Goal: Task Accomplishment & Management: Manage account settings

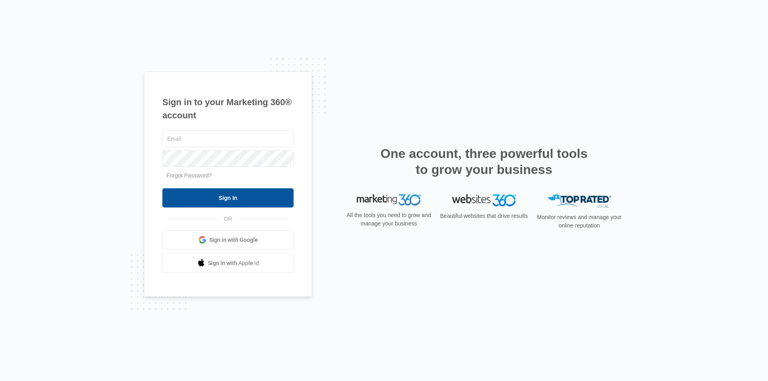
type input "[PERSON_NAME][EMAIL_ADDRESS][DOMAIN_NAME]"
click at [224, 198] on input "Sign In" at bounding box center [227, 197] width 131 height 19
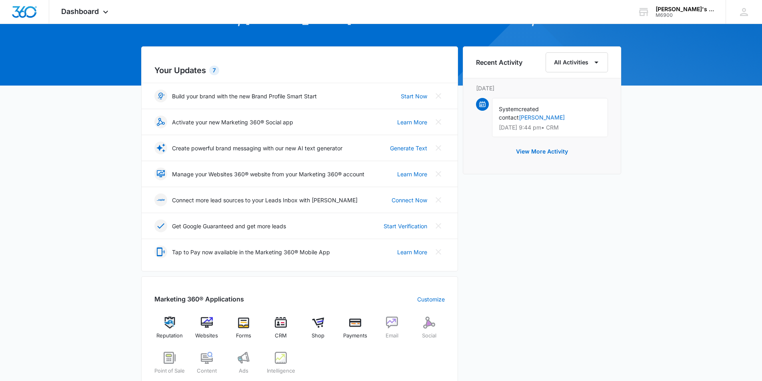
scroll to position [80, 0]
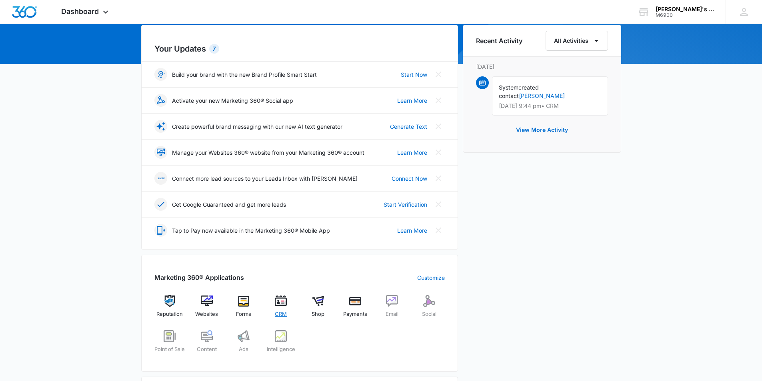
click at [283, 303] on img at bounding box center [281, 301] width 12 height 12
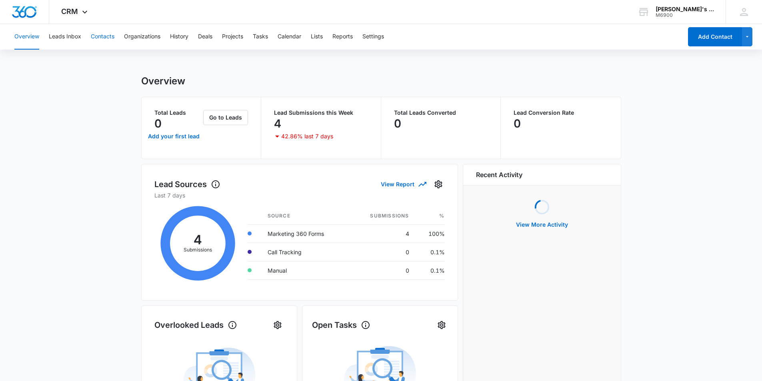
click at [102, 38] on button "Contacts" at bounding box center [103, 37] width 24 height 26
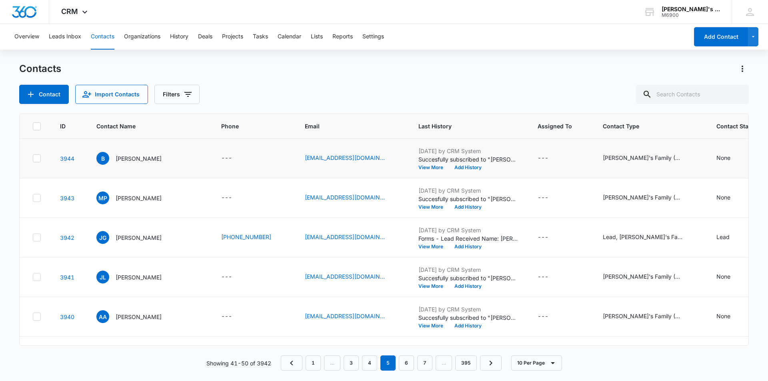
drag, startPoint x: 284, startPoint y: 150, endPoint x: 307, endPoint y: 144, distance: 23.4
click at [307, 144] on td "[EMAIL_ADDRESS][DOMAIN_NAME]" at bounding box center [352, 159] width 114 height 40
click at [25, 38] on button "Overview" at bounding box center [26, 37] width 25 height 26
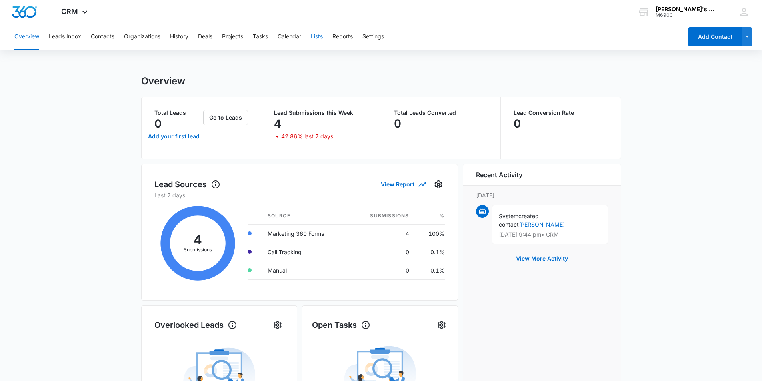
click at [318, 36] on button "Lists" at bounding box center [317, 37] width 12 height 26
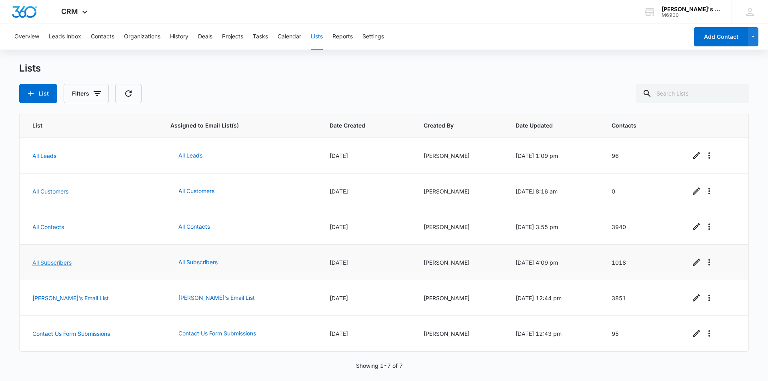
click at [50, 264] on link "All Subscribers" at bounding box center [51, 262] width 39 height 7
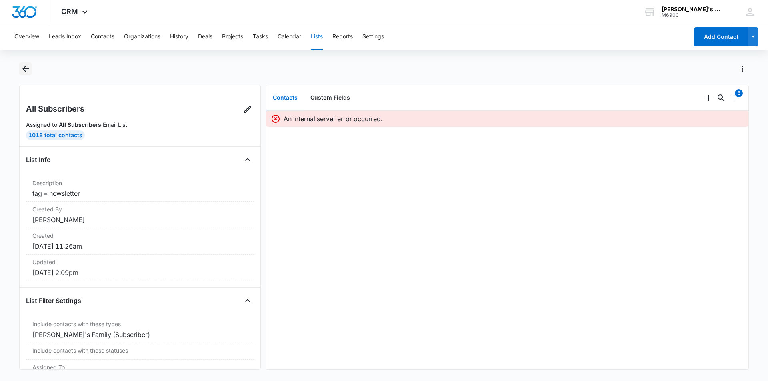
click at [27, 68] on icon "Back" at bounding box center [26, 69] width 10 height 10
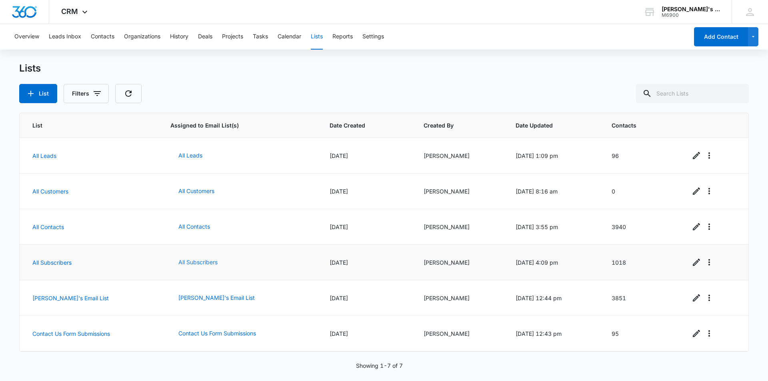
click at [203, 262] on button "All Subscribers" at bounding box center [197, 262] width 55 height 19
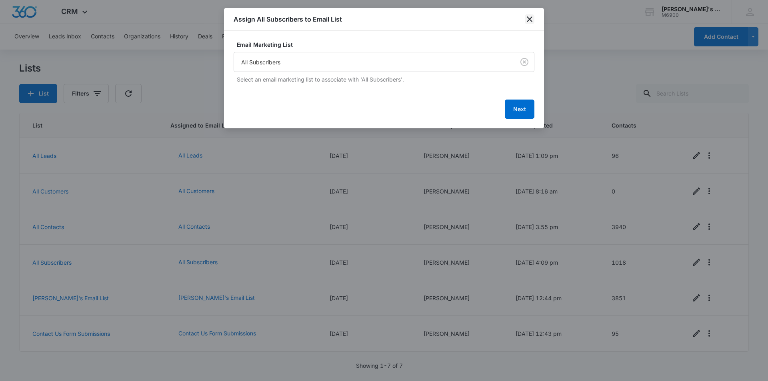
click at [529, 18] on icon "close" at bounding box center [530, 19] width 6 height 6
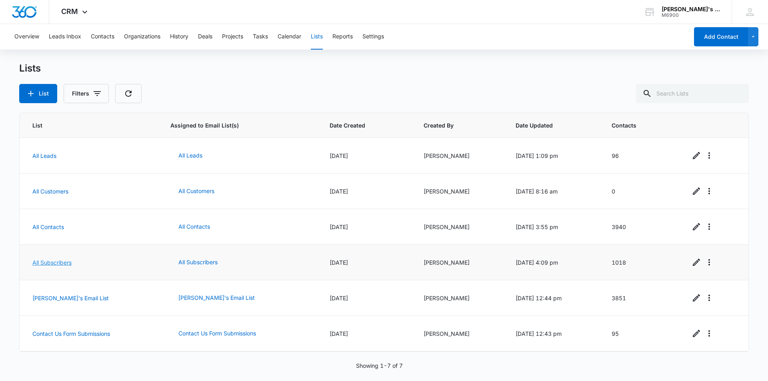
click at [52, 259] on link "All Subscribers" at bounding box center [51, 262] width 39 height 7
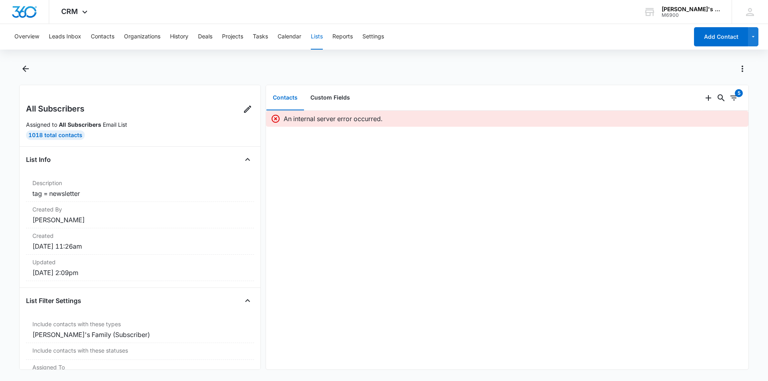
click at [321, 37] on button "Lists" at bounding box center [317, 37] width 12 height 26
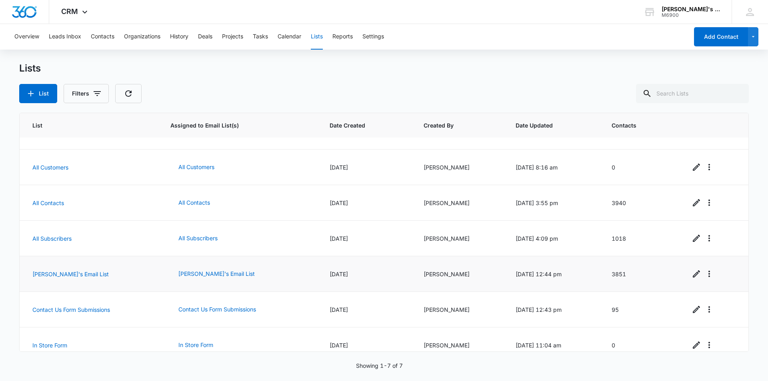
scroll to position [35, 0]
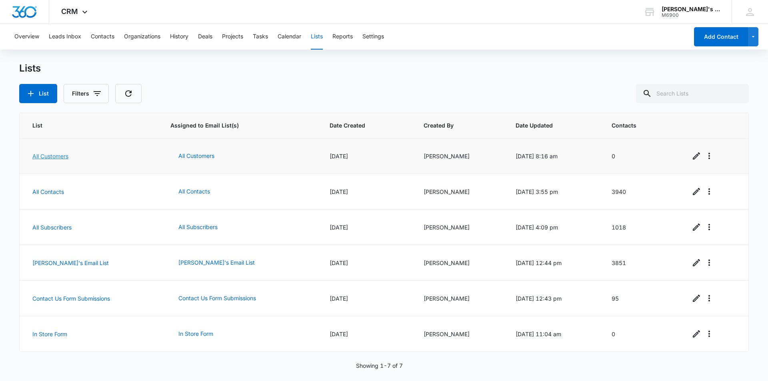
click at [56, 156] on link "All Customers" at bounding box center [50, 156] width 36 height 7
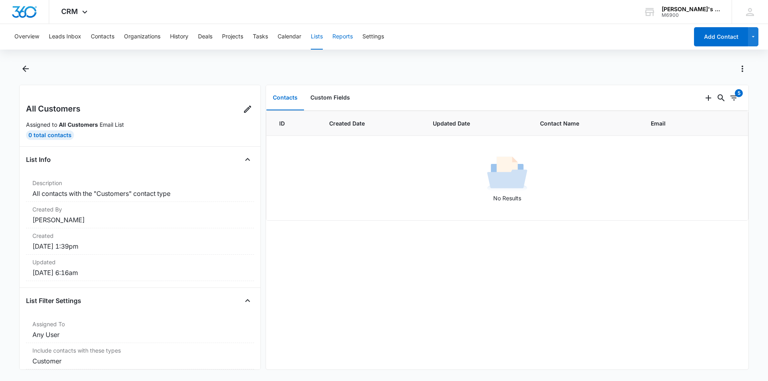
click at [351, 37] on button "Reports" at bounding box center [342, 37] width 20 height 26
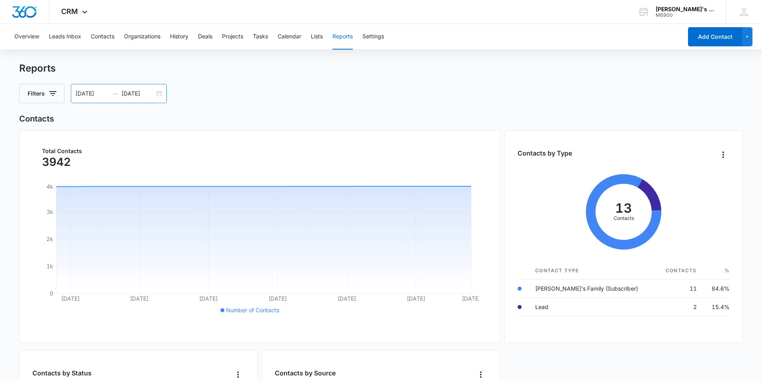
click at [113, 97] on div "09/08/2025 10/08/2025" at bounding box center [119, 93] width 96 height 19
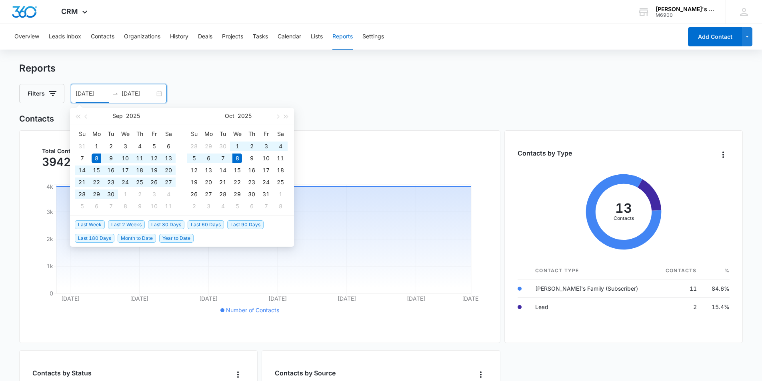
click at [77, 95] on input "[DATE]" at bounding box center [92, 93] width 33 height 9
click at [74, 93] on div "09/08/2025 10/08/2025" at bounding box center [119, 93] width 96 height 19
drag, startPoint x: 76, startPoint y: 94, endPoint x: 121, endPoint y: 93, distance: 45.2
click at [121, 93] on div "09/08/2025 10/08/2025" at bounding box center [119, 93] width 96 height 19
type input "08/29/25"
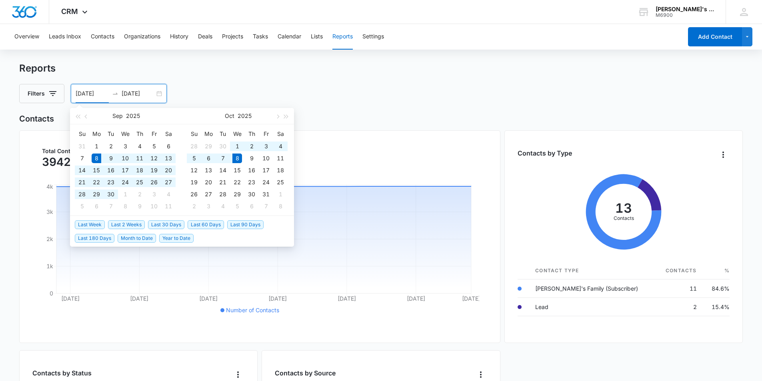
click at [142, 93] on input "[DATE]" at bounding box center [138, 93] width 33 height 9
type input "[DATE]"
click at [364, 138] on div "Total Contacts 3942 Sep 9 Sep 14 Sep 19 Sep 24 Sep 29 Oct 4 Oct 8 0 1k 2k 3k 4k…" at bounding box center [259, 236] width 481 height 213
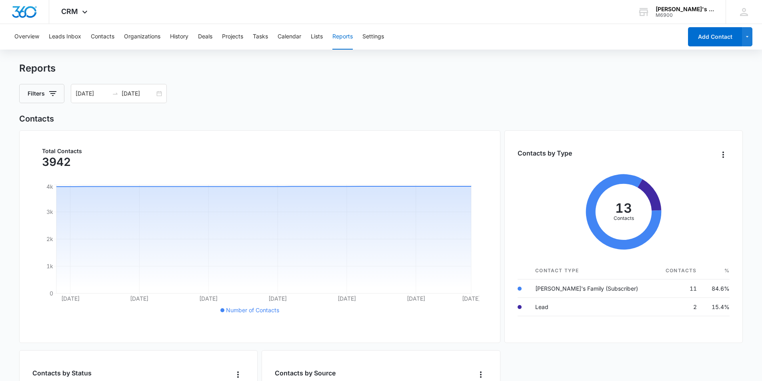
click at [389, 116] on h2 "Contacts" at bounding box center [381, 119] width 724 height 12
click at [315, 37] on button "Lists" at bounding box center [317, 37] width 12 height 26
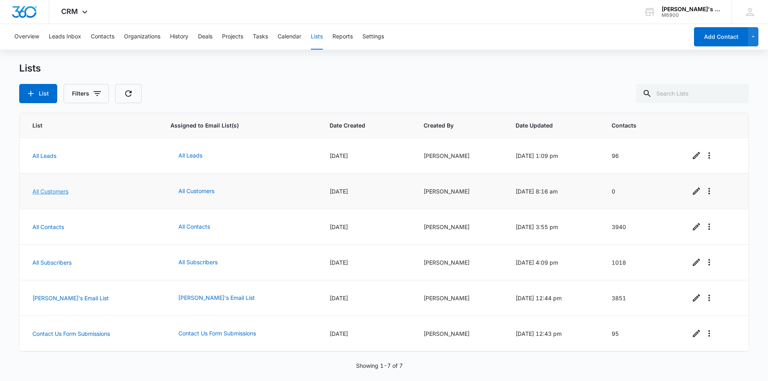
click at [46, 192] on link "All Customers" at bounding box center [50, 191] width 36 height 7
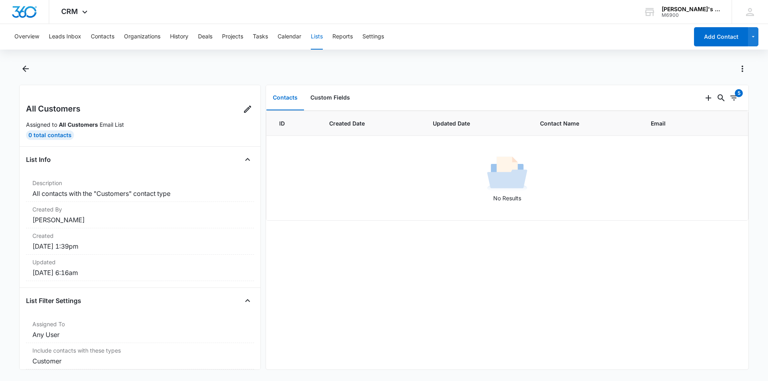
click at [318, 36] on button "Lists" at bounding box center [317, 37] width 12 height 26
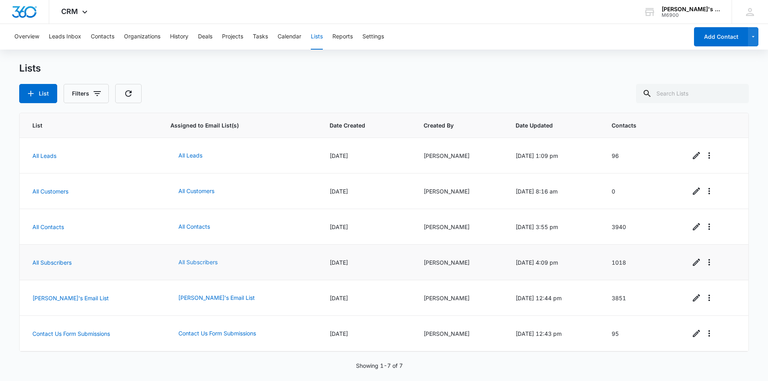
click at [190, 262] on button "All Subscribers" at bounding box center [197, 262] width 55 height 19
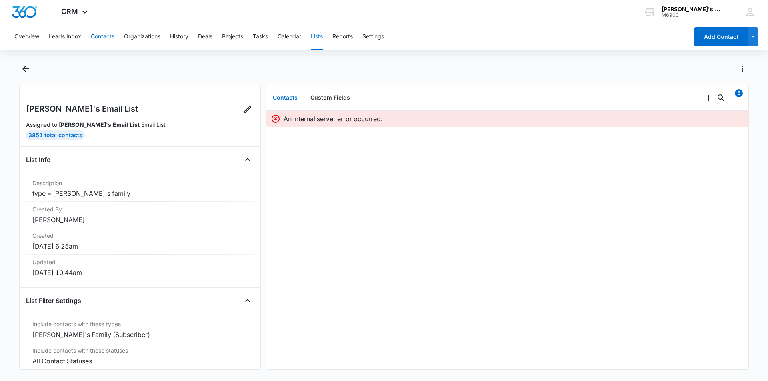
click at [100, 36] on button "Contacts" at bounding box center [103, 37] width 24 height 26
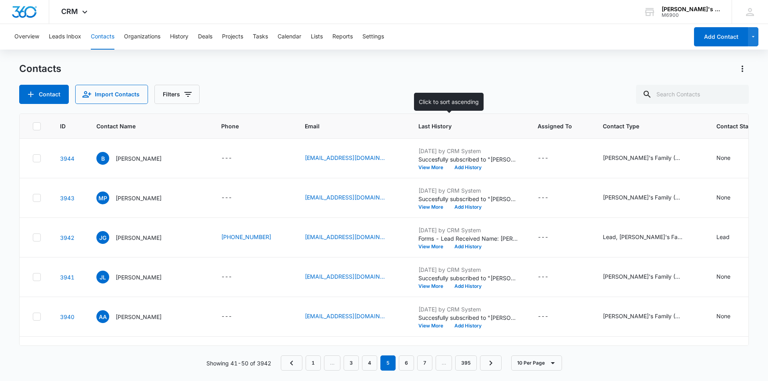
click at [418, 128] on span "Last History" at bounding box center [462, 126] width 88 height 8
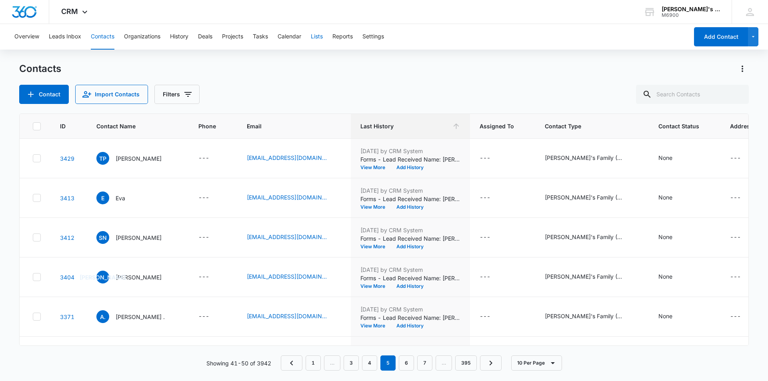
click at [321, 36] on button "Lists" at bounding box center [317, 37] width 12 height 26
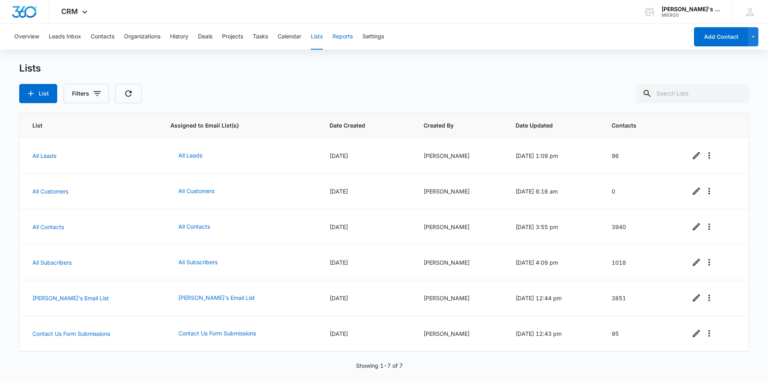
click at [347, 37] on button "Reports" at bounding box center [342, 37] width 20 height 26
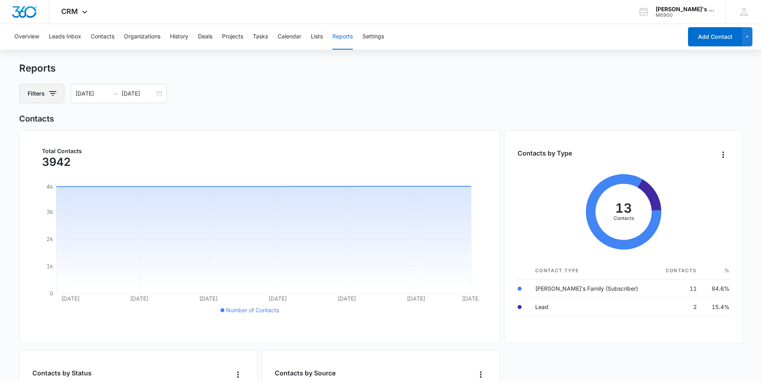
click at [34, 96] on button "Filters" at bounding box center [41, 93] width 45 height 19
click at [42, 92] on button "Filters" at bounding box center [41, 93] width 45 height 19
click at [315, 36] on button "Lists" at bounding box center [317, 37] width 12 height 26
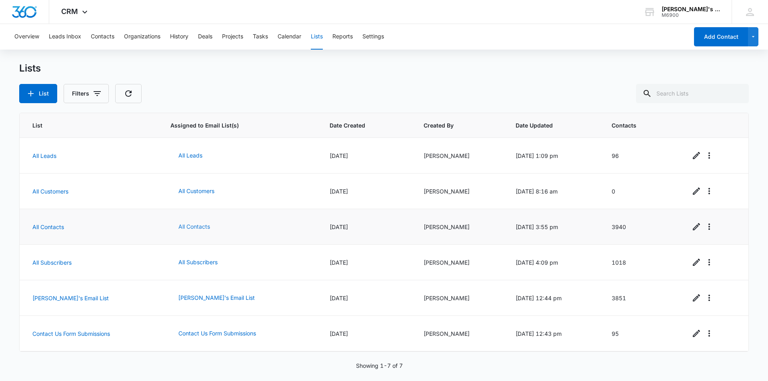
click at [194, 229] on button "All Contacts" at bounding box center [194, 226] width 48 height 19
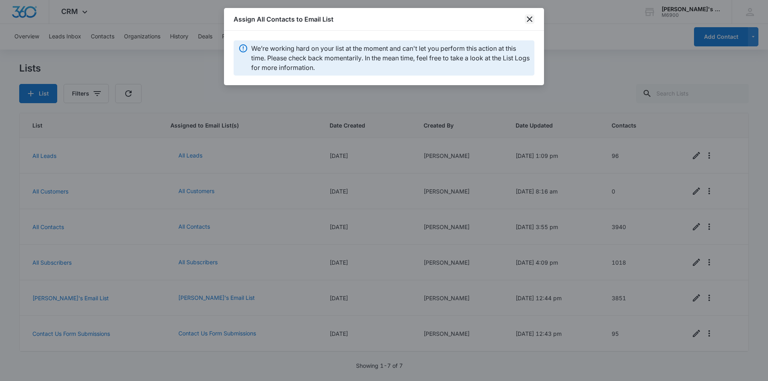
click at [531, 19] on icon "close" at bounding box center [530, 19] width 10 height 10
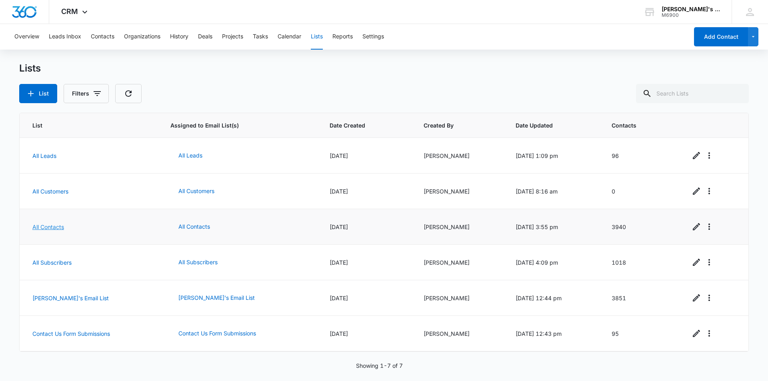
click at [58, 226] on link "All Contacts" at bounding box center [48, 226] width 32 height 7
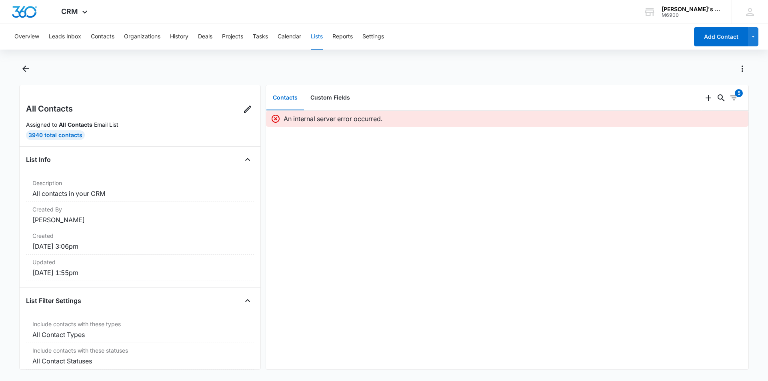
click at [319, 36] on button "Lists" at bounding box center [317, 37] width 12 height 26
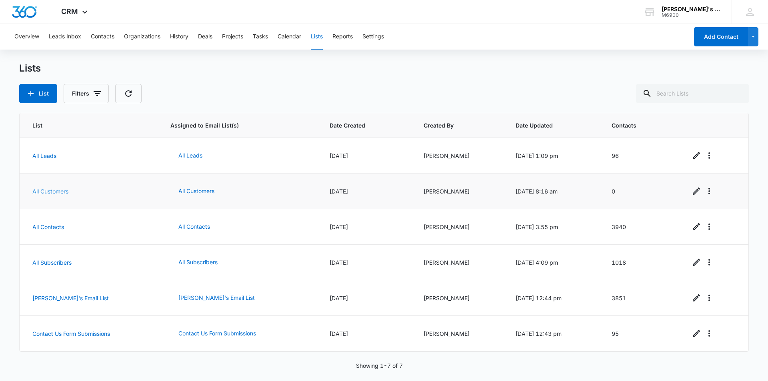
click at [49, 193] on link "All Customers" at bounding box center [50, 191] width 36 height 7
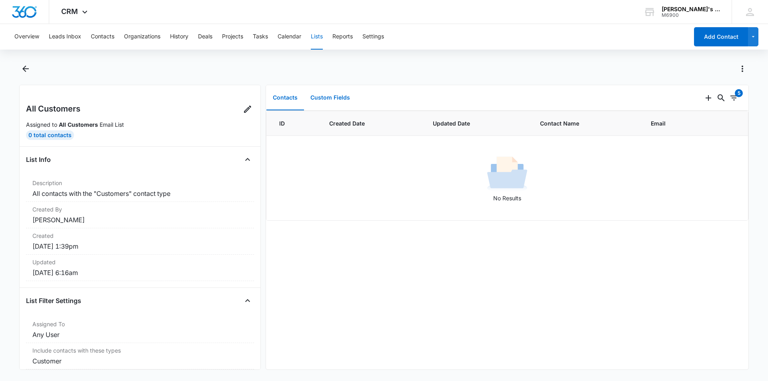
click at [319, 98] on button "Custom Fields" at bounding box center [330, 98] width 52 height 25
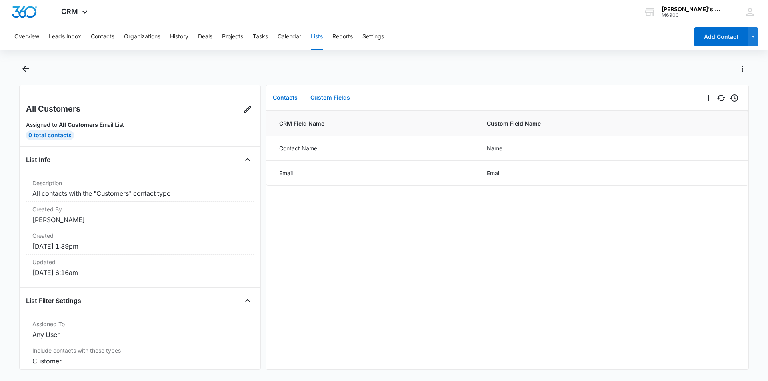
click at [287, 100] on button "Contacts" at bounding box center [285, 98] width 38 height 25
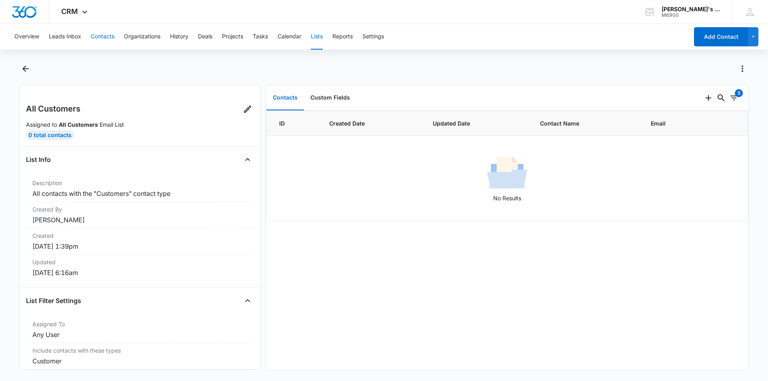
click at [103, 37] on button "Contacts" at bounding box center [103, 37] width 24 height 26
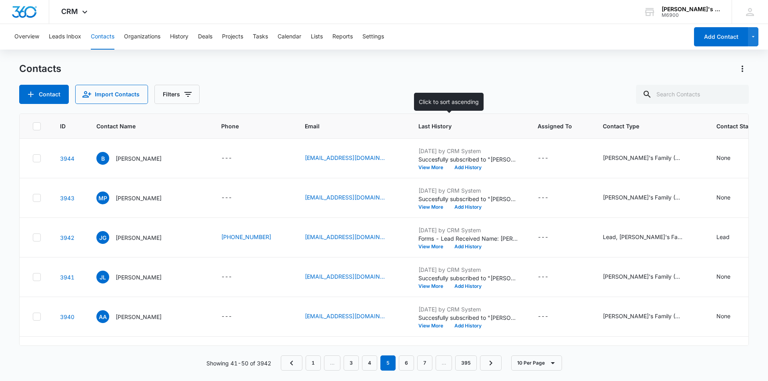
click at [418, 126] on span "Last History" at bounding box center [462, 126] width 88 height 8
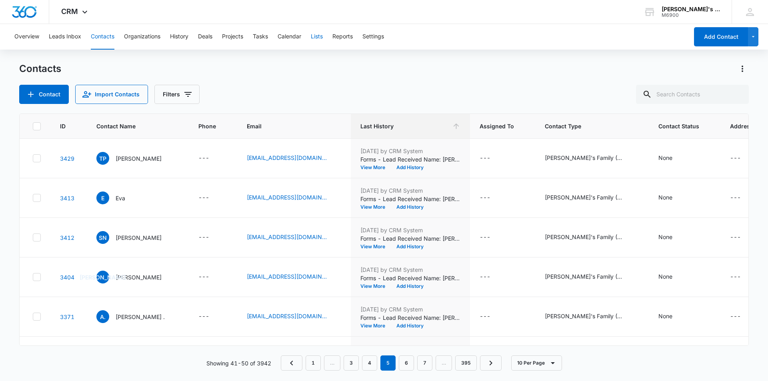
click at [319, 38] on button "Lists" at bounding box center [317, 37] width 12 height 26
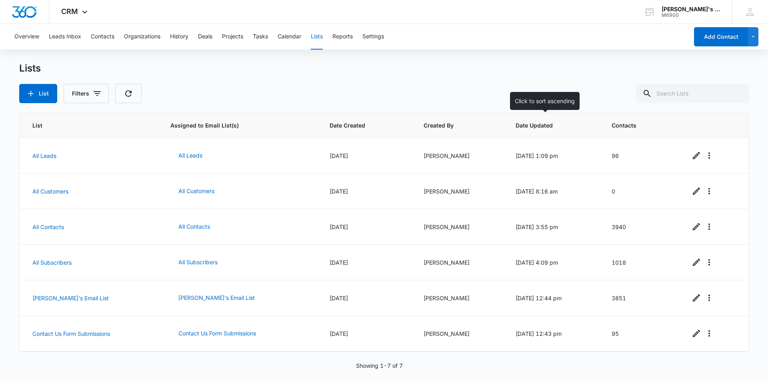
click at [515, 127] on span "Date Updated" at bounding box center [547, 125] width 65 height 8
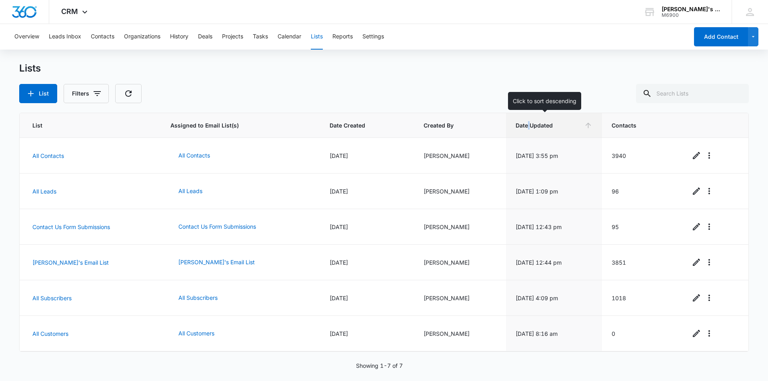
click at [515, 127] on span "Date Updated" at bounding box center [547, 125] width 65 height 8
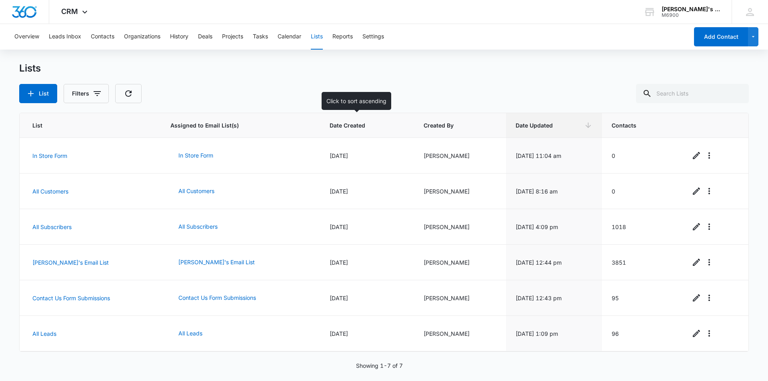
click at [339, 128] on span "Date Created" at bounding box center [360, 125] width 63 height 8
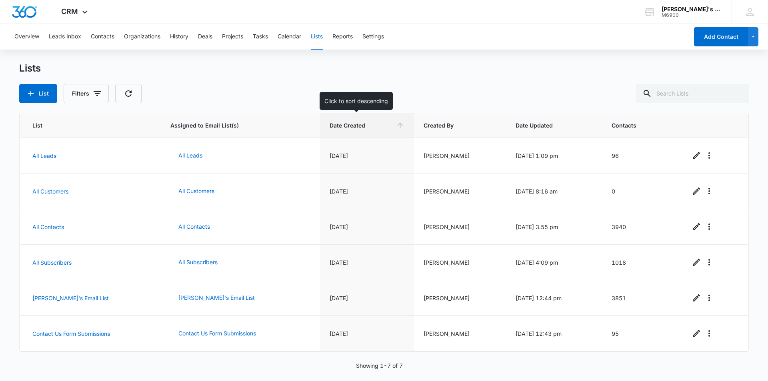
click at [336, 125] on span "Date Created" at bounding box center [360, 125] width 63 height 8
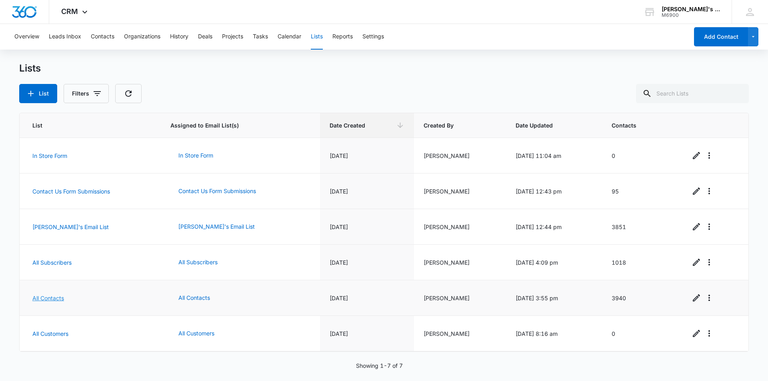
click at [45, 297] on link "All Contacts" at bounding box center [48, 298] width 32 height 7
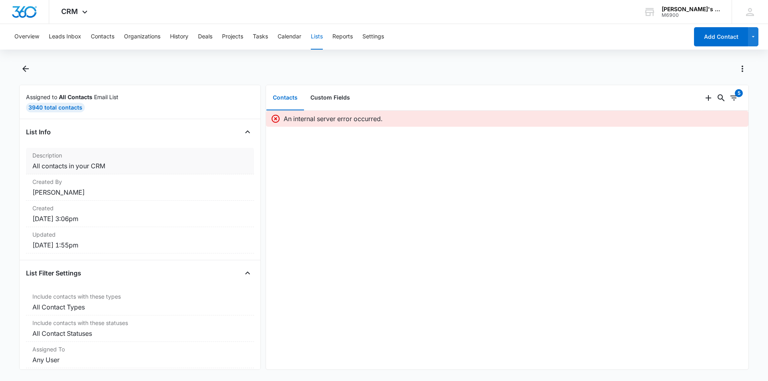
scroll to position [42, 0]
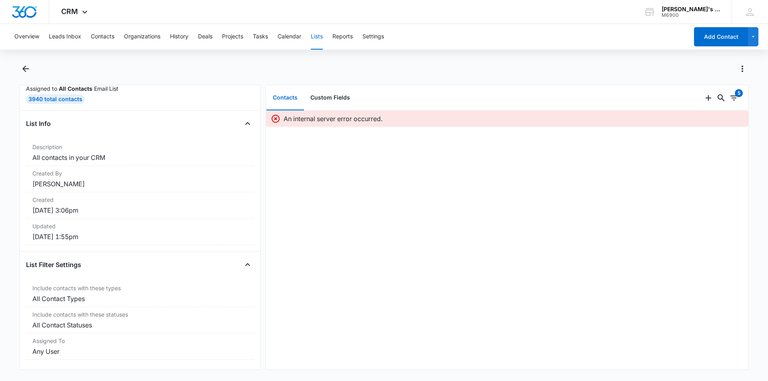
click at [275, 119] on icon at bounding box center [275, 119] width 8 height 8
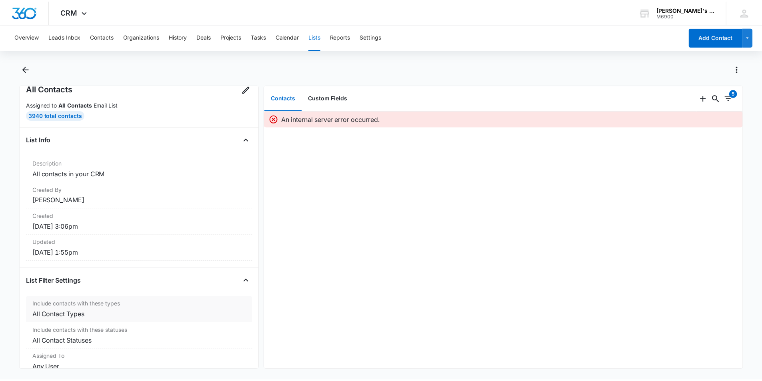
scroll to position [0, 0]
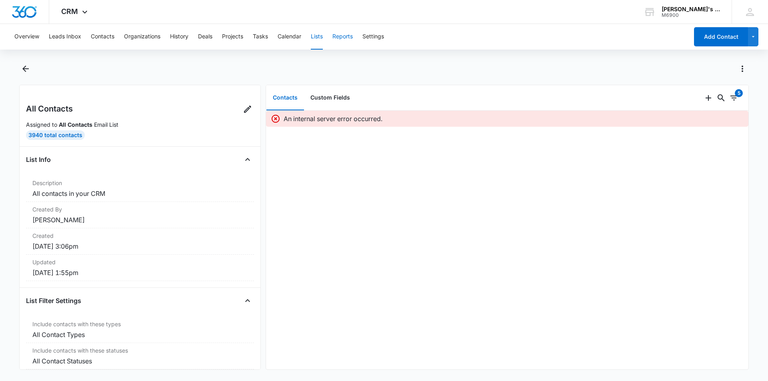
click at [344, 34] on button "Reports" at bounding box center [342, 37] width 20 height 26
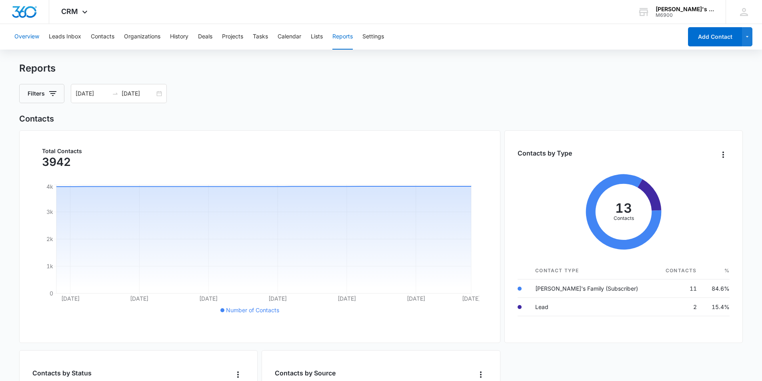
click at [18, 34] on button "Overview" at bounding box center [26, 37] width 25 height 26
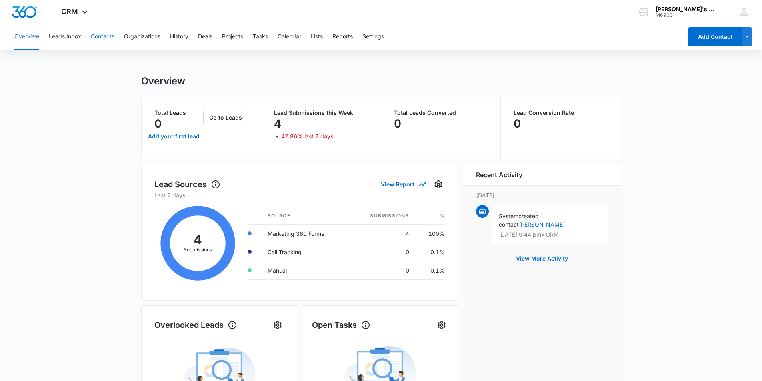
click at [92, 37] on button "Contacts" at bounding box center [103, 37] width 24 height 26
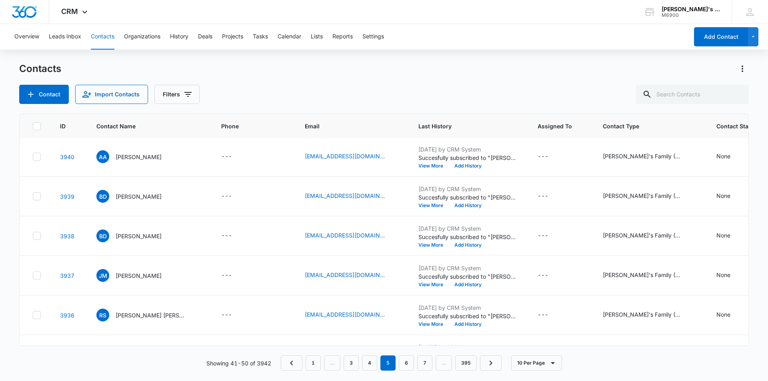
scroll to position [195, 0]
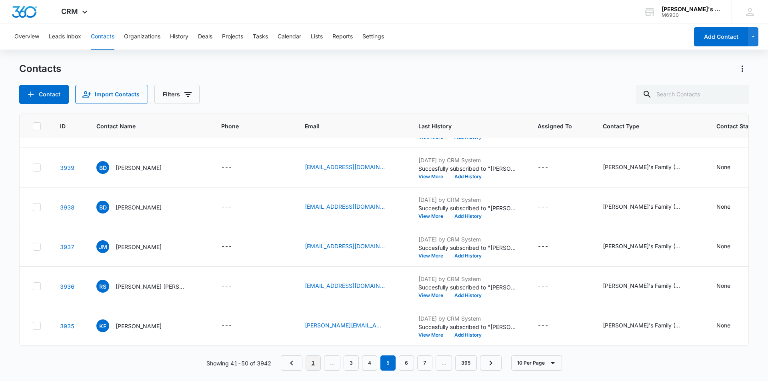
click at [308, 363] on link "1" at bounding box center [312, 362] width 15 height 15
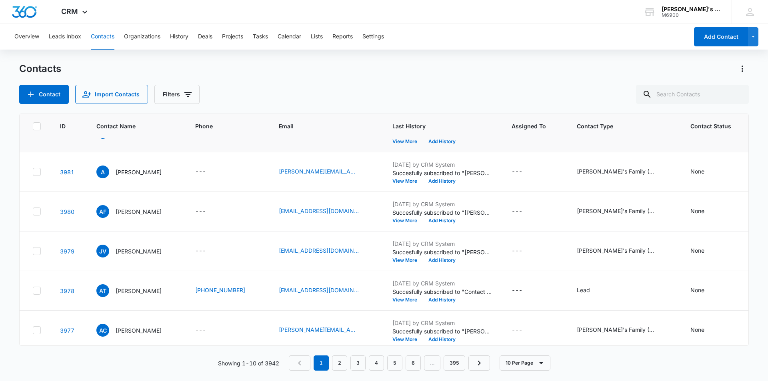
scroll to position [0, 0]
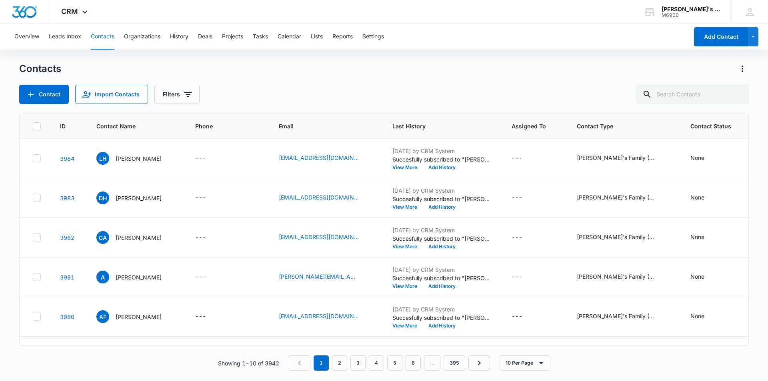
click at [36, 128] on icon at bounding box center [36, 126] width 7 height 7
click at [33, 126] on input "checkbox" at bounding box center [32, 126] width 0 height 0
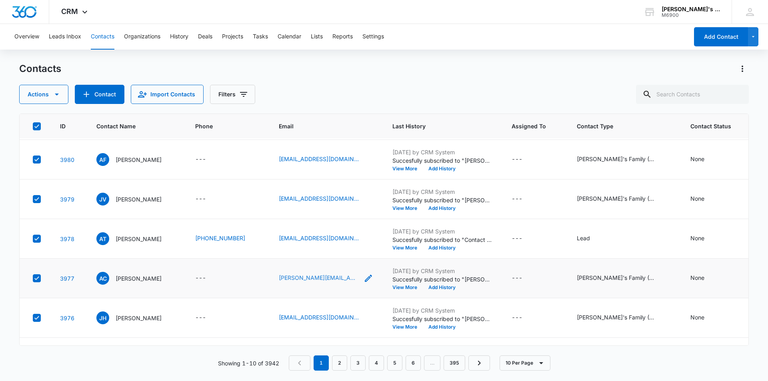
scroll to position [195, 0]
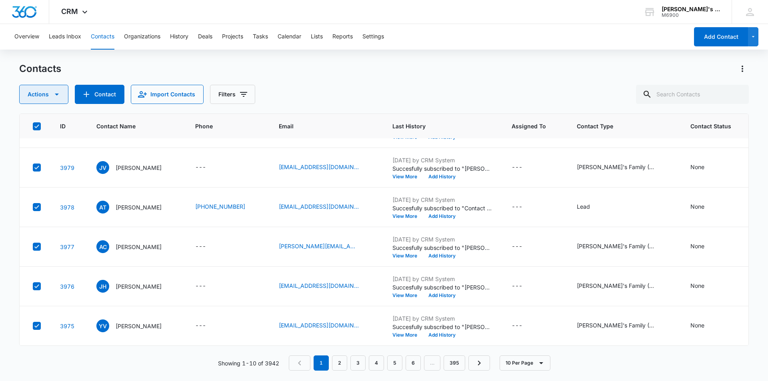
click at [59, 94] on icon "button" at bounding box center [57, 95] width 10 height 10
click at [40, 119] on div "Export" at bounding box center [47, 120] width 36 height 6
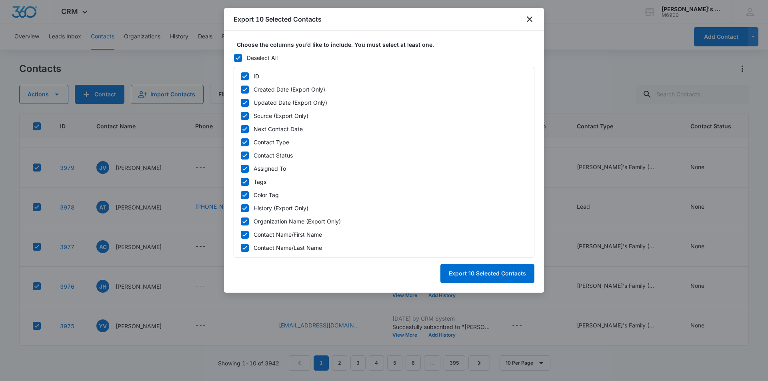
click at [246, 74] on icon at bounding box center [244, 76] width 7 height 7
click at [241, 76] on input "ID" at bounding box center [240, 76] width 0 height 0
checkbox input "false"
click at [245, 89] on icon at bounding box center [244, 89] width 7 height 7
click at [241, 89] on input "Created Date (Export Only)" at bounding box center [240, 89] width 0 height 0
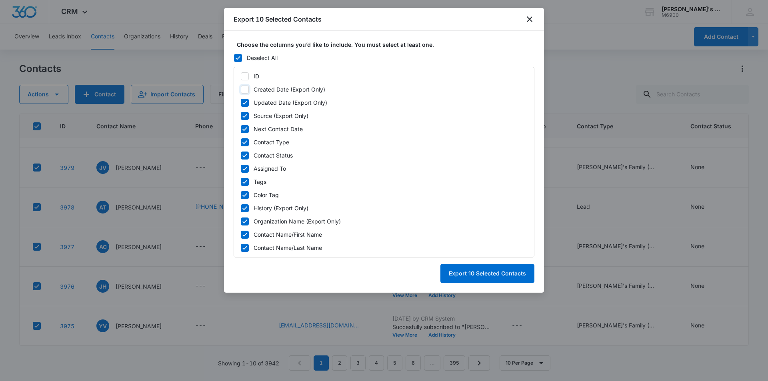
checkbox input "false"
click at [244, 101] on icon at bounding box center [244, 102] width 7 height 7
click at [241, 102] on input "Updated Date (Export Only)" at bounding box center [240, 102] width 0 height 0
checkbox input "false"
click at [245, 115] on icon at bounding box center [244, 115] width 7 height 7
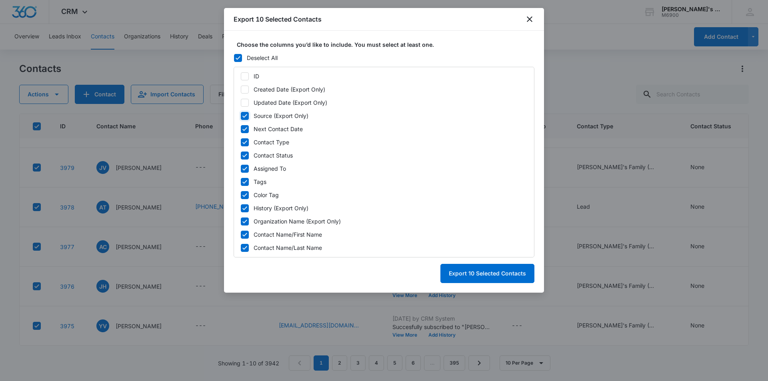
click at [241, 116] on input "Source (Export Only)" at bounding box center [240, 116] width 0 height 0
checkbox input "false"
click at [245, 128] on icon at bounding box center [244, 129] width 7 height 7
click at [241, 129] on input "Next Contact Date" at bounding box center [240, 129] width 0 height 0
checkbox input "false"
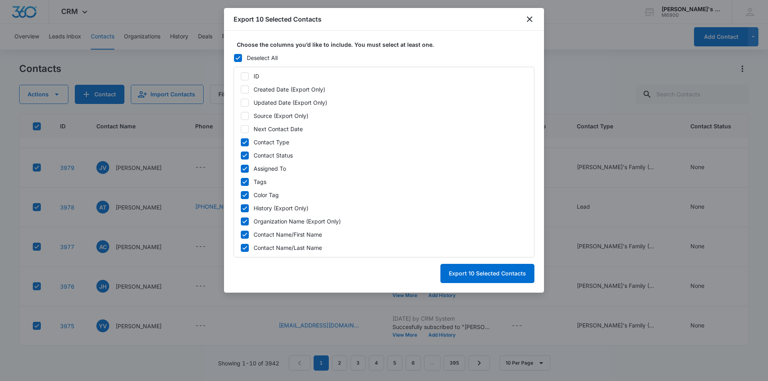
click at [247, 142] on icon at bounding box center [244, 142] width 7 height 7
click at [241, 142] on input "Contact Type" at bounding box center [240, 142] width 0 height 0
checkbox input "false"
click at [243, 154] on icon at bounding box center [244, 155] width 7 height 7
click at [241, 155] on input "Contact Status" at bounding box center [240, 155] width 0 height 0
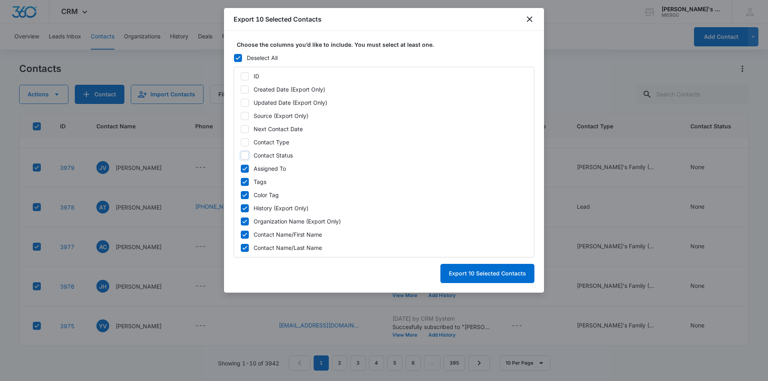
checkbox input "false"
click at [245, 167] on icon at bounding box center [244, 168] width 7 height 7
click at [241, 168] on input "Assigned To" at bounding box center [240, 168] width 0 height 0
checkbox input "false"
click at [244, 182] on icon at bounding box center [244, 181] width 7 height 7
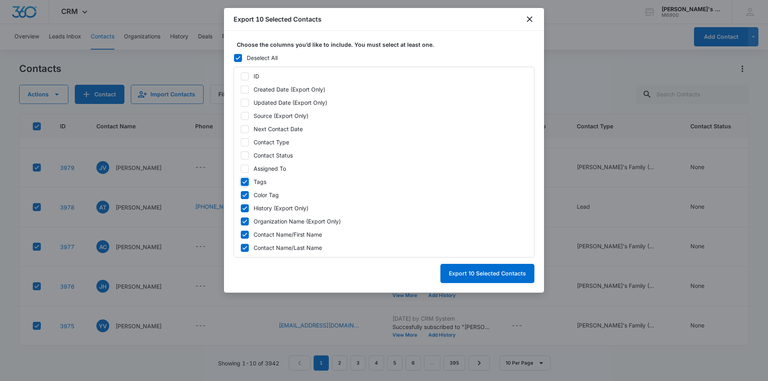
click at [241, 182] on input "Tags" at bounding box center [240, 182] width 0 height 0
checkbox input "false"
click at [245, 194] on icon at bounding box center [244, 195] width 7 height 7
click at [241, 195] on input "Color Tag" at bounding box center [240, 195] width 0 height 0
checkbox input "false"
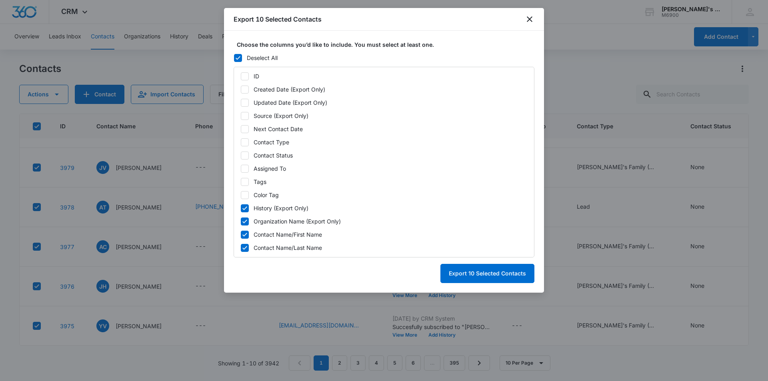
click at [245, 209] on icon at bounding box center [244, 208] width 7 height 7
click at [241, 208] on input "History (Export Only)" at bounding box center [240, 208] width 0 height 0
checkbox input "false"
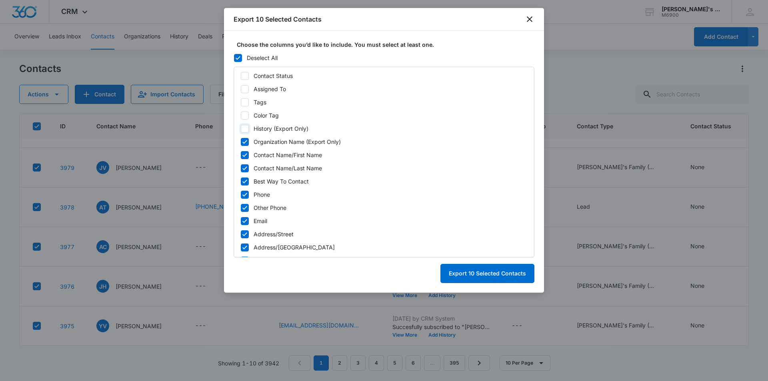
scroll to position [80, 0]
click at [244, 140] on icon at bounding box center [244, 141] width 7 height 7
click at [241, 141] on input "Organization Name (Export Only)" at bounding box center [240, 141] width 0 height 0
checkbox input "false"
click at [245, 178] on icon at bounding box center [244, 181] width 7 height 7
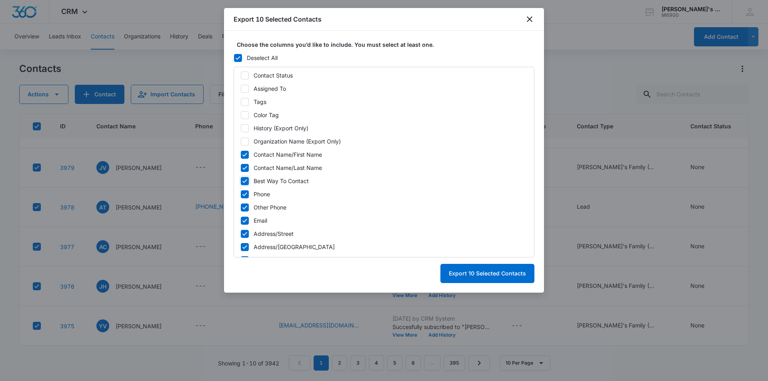
click at [241, 181] on input "Best Way To Contact" at bounding box center [240, 181] width 0 height 0
click at [245, 181] on icon at bounding box center [244, 181] width 7 height 7
click at [241, 181] on input "Best Way To Contact" at bounding box center [240, 181] width 0 height 0
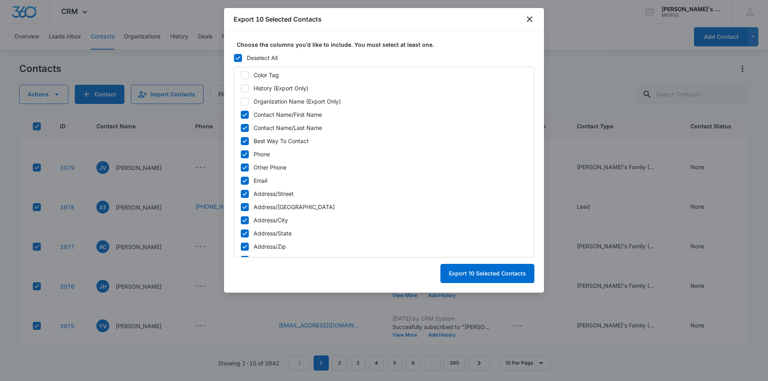
click at [246, 140] on icon at bounding box center [244, 141] width 5 height 4
click at [241, 141] on input "Best Way To Contact" at bounding box center [240, 141] width 0 height 0
checkbox input "false"
click at [244, 154] on icon at bounding box center [244, 154] width 7 height 7
click at [241, 154] on input "Phone" at bounding box center [240, 154] width 0 height 0
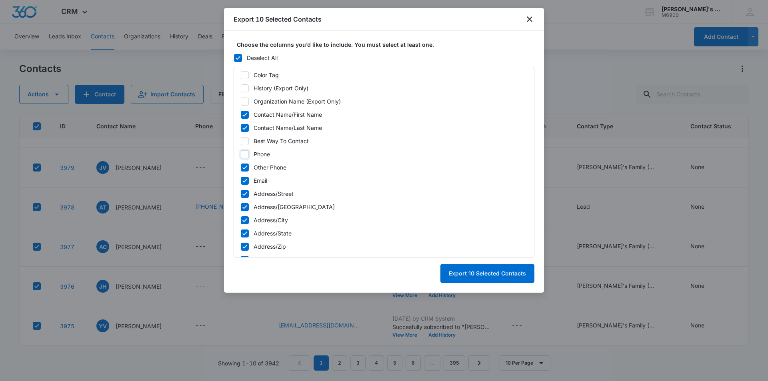
checkbox input "false"
click at [243, 168] on icon at bounding box center [244, 168] width 5 height 4
click at [241, 168] on input "Other Phone" at bounding box center [240, 167] width 0 height 0
checkbox input "false"
click at [245, 194] on icon at bounding box center [244, 194] width 5 height 4
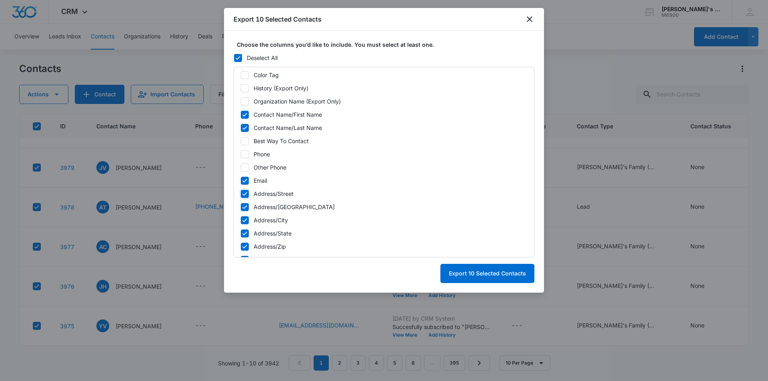
click at [241, 194] on input "Address/Street" at bounding box center [240, 194] width 0 height 0
checkbox input "false"
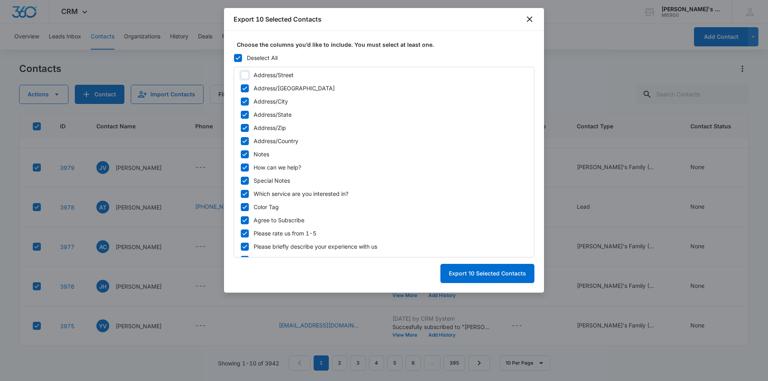
scroll to position [240, 0]
click at [245, 85] on icon at bounding box center [244, 87] width 7 height 7
click at [241, 87] on input "Address/Street 2" at bounding box center [240, 87] width 0 height 0
checkbox input "false"
click at [244, 99] on icon at bounding box center [244, 100] width 7 height 7
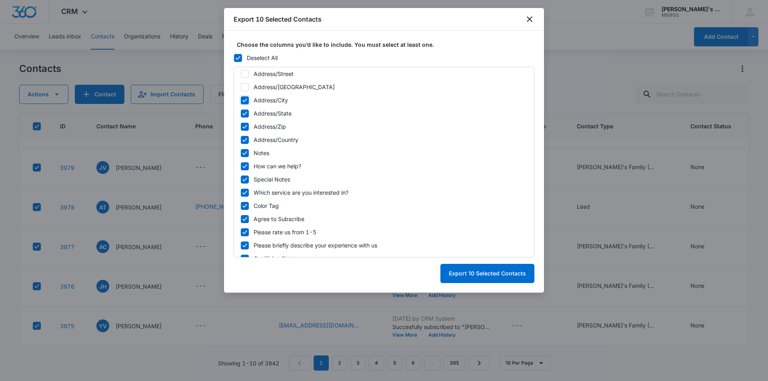
click at [241, 100] on input "Address/City" at bounding box center [240, 100] width 0 height 0
checkbox input "false"
click at [237, 56] on icon at bounding box center [237, 57] width 7 height 7
click at [234, 58] on input "Deselect All" at bounding box center [233, 58] width 0 height 0
checkbox input "false"
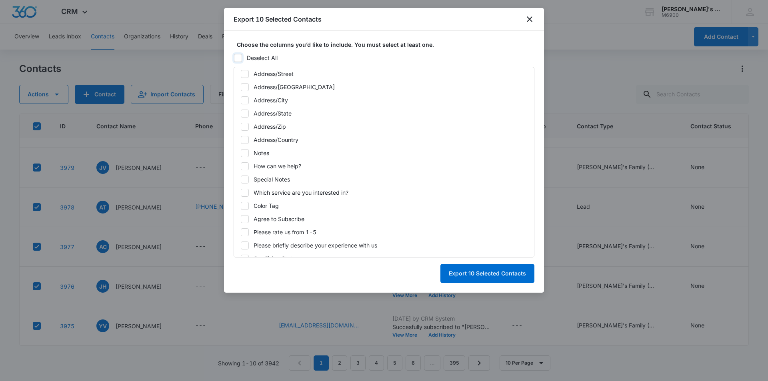
checkbox input "false"
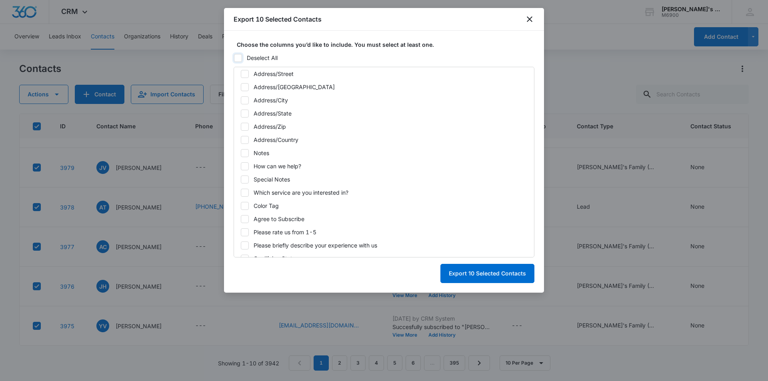
checkbox input "false"
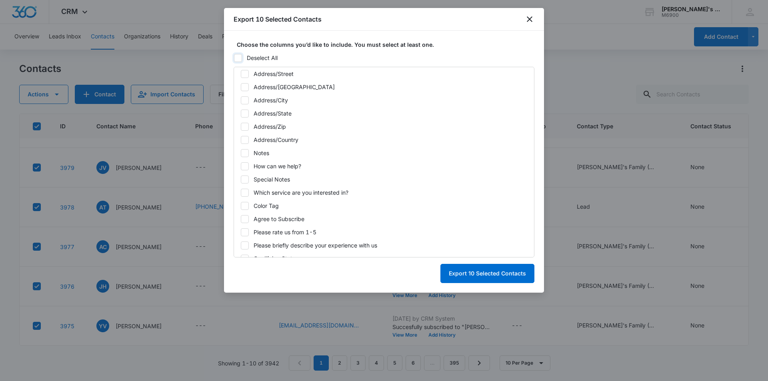
checkbox input "false"
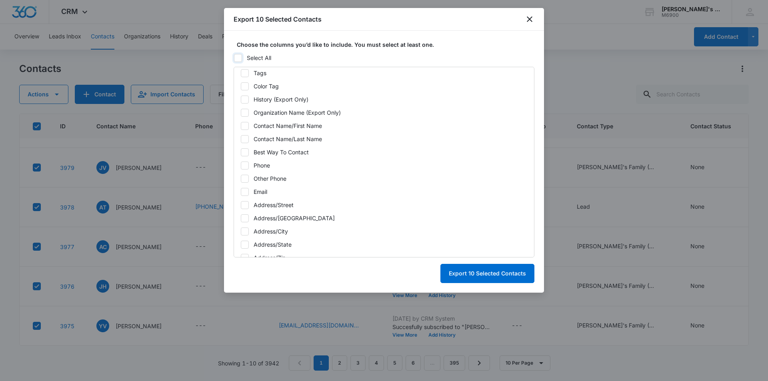
scroll to position [120, 0]
click at [243, 113] on icon at bounding box center [244, 114] width 7 height 7
click at [241, 114] on input "Contact Name/First Name" at bounding box center [240, 114] width 0 height 0
checkbox input "true"
click at [244, 128] on icon at bounding box center [244, 127] width 7 height 7
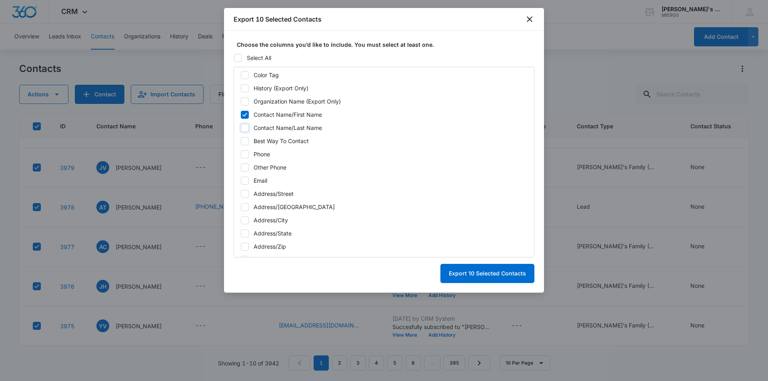
click at [241, 128] on input "Contact Name/Last Name" at bounding box center [240, 128] width 0 height 0
checkbox input "true"
click at [245, 181] on icon at bounding box center [244, 180] width 7 height 7
click at [241, 181] on input "Email" at bounding box center [240, 180] width 0 height 0
checkbox input "true"
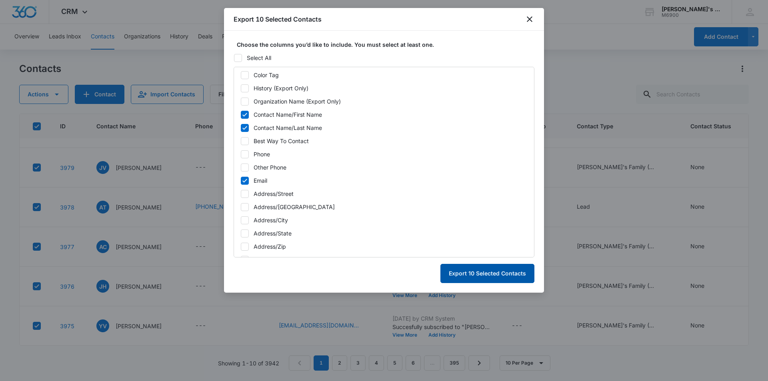
click at [481, 269] on button "Export 10 Selected Contacts" at bounding box center [487, 273] width 94 height 19
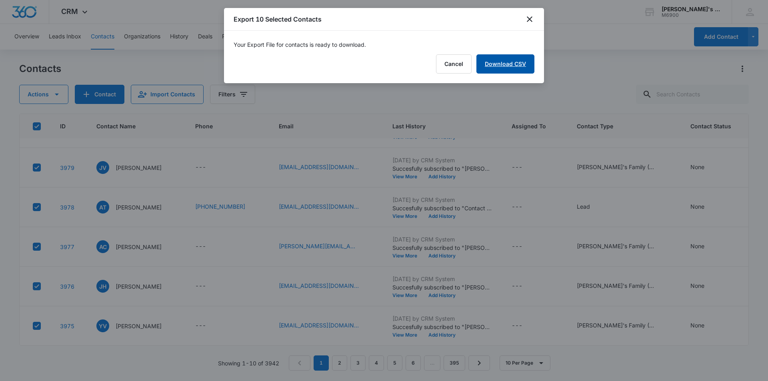
click at [493, 66] on link "Download CSV" at bounding box center [505, 63] width 58 height 19
click at [526, 68] on button "Finish" at bounding box center [518, 63] width 34 height 19
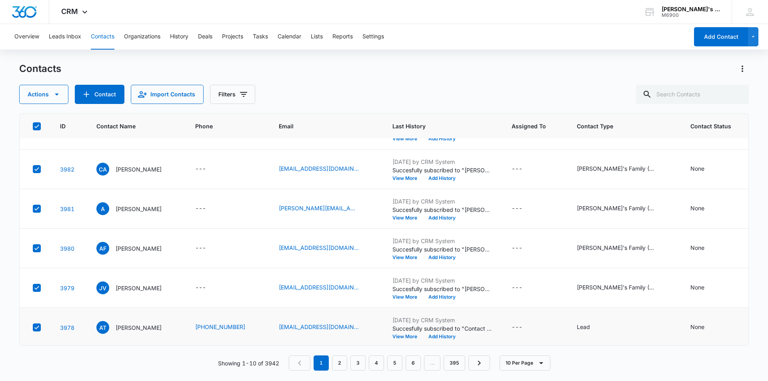
scroll to position [195, 0]
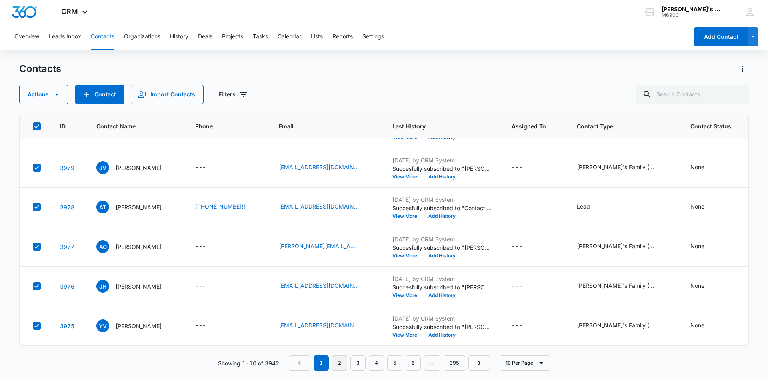
click at [344, 365] on link "2" at bounding box center [339, 362] width 15 height 15
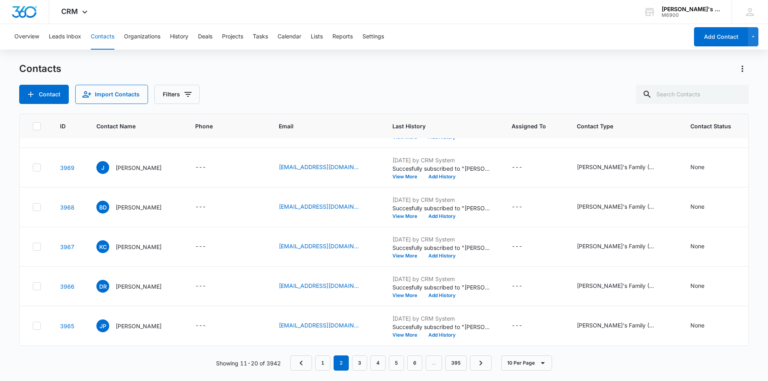
scroll to position [0, 0]
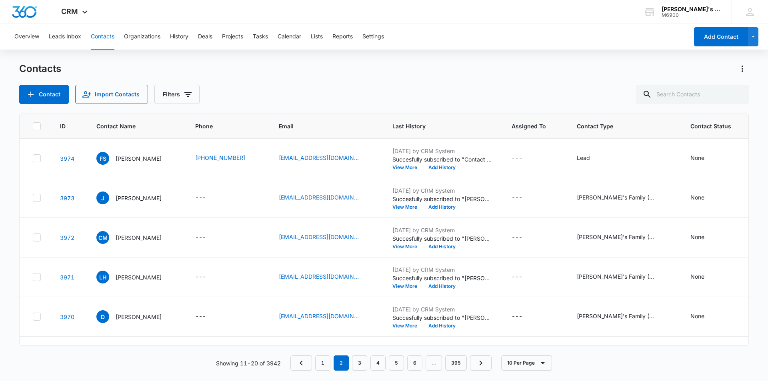
click at [36, 125] on icon at bounding box center [36, 126] width 7 height 7
click at [33, 126] on input "checkbox" at bounding box center [32, 126] width 0 height 0
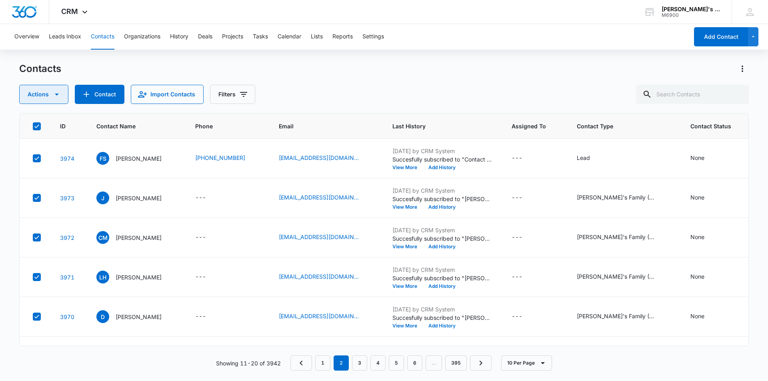
click at [53, 95] on icon "button" at bounding box center [57, 95] width 10 height 10
click at [44, 119] on div "Export" at bounding box center [47, 120] width 36 height 6
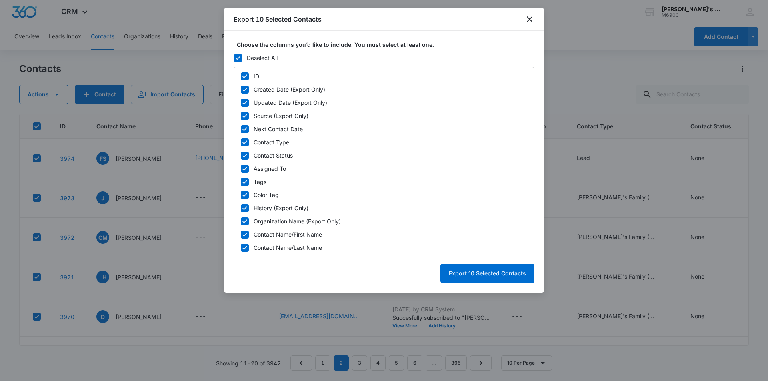
click at [239, 58] on icon at bounding box center [237, 57] width 7 height 7
click at [234, 58] on input "Deselect All" at bounding box center [233, 58] width 0 height 0
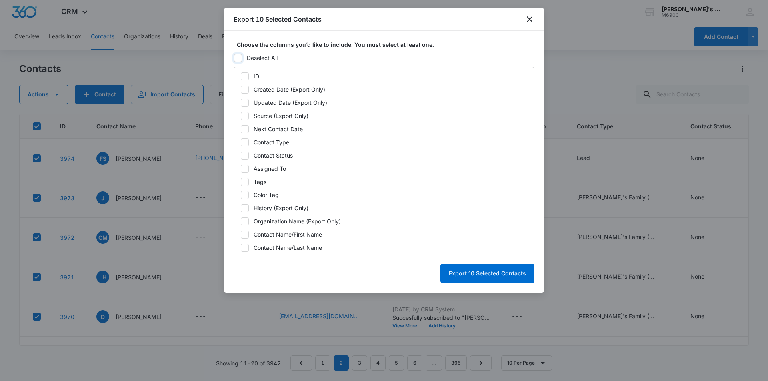
checkbox input "false"
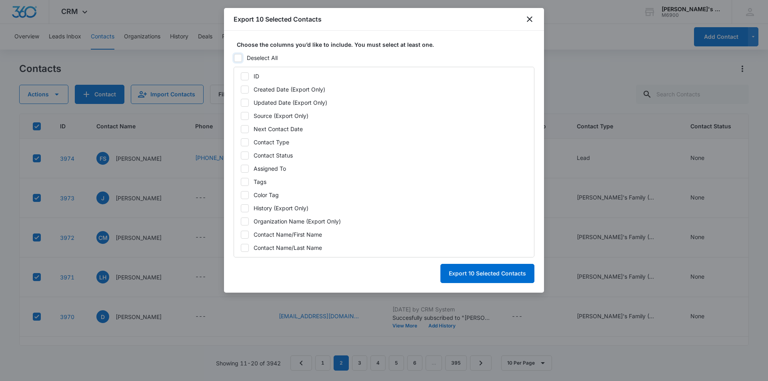
checkbox input "false"
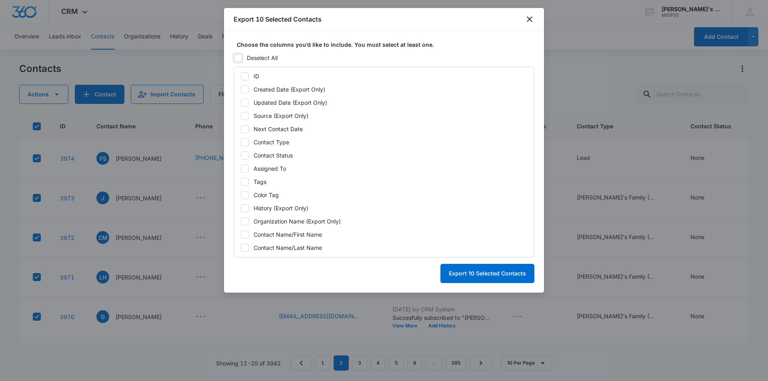
checkbox input "false"
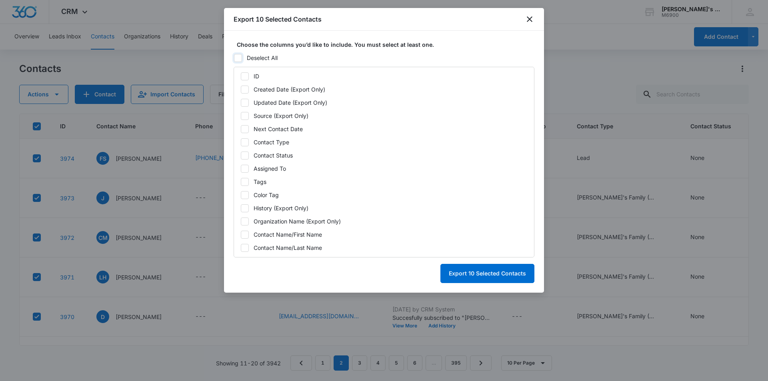
checkbox input "false"
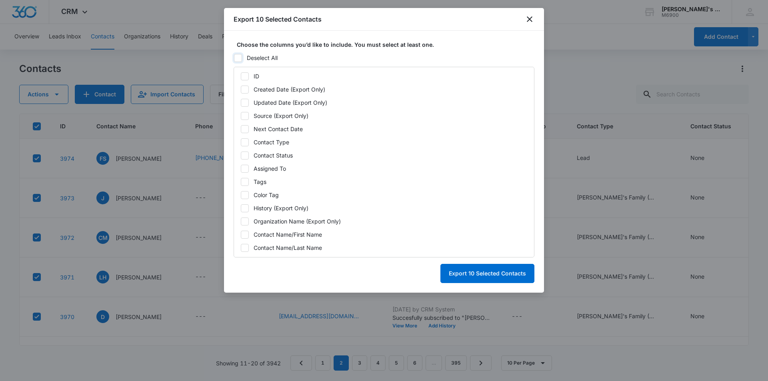
checkbox input "false"
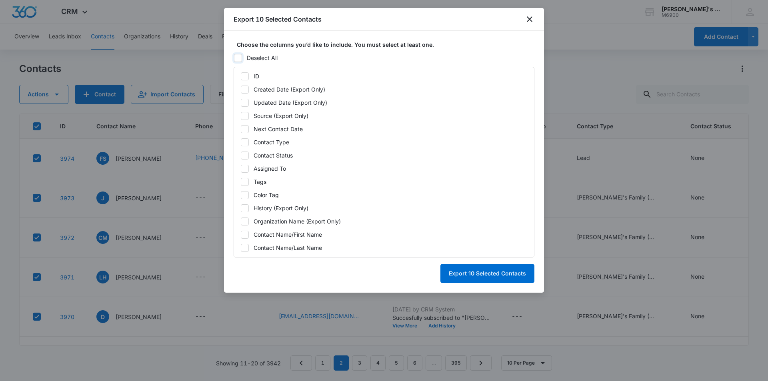
checkbox input "false"
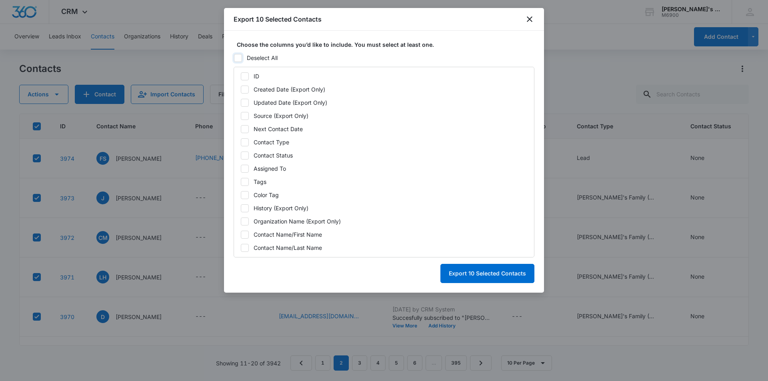
checkbox input "false"
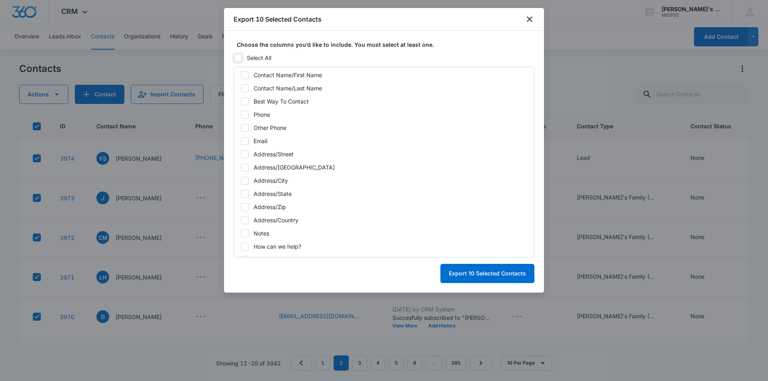
scroll to position [160, 0]
click at [245, 72] on icon at bounding box center [244, 74] width 7 height 7
click at [241, 74] on input "Contact Name/First Name" at bounding box center [240, 74] width 0 height 0
checkbox input "true"
click at [245, 88] on icon at bounding box center [244, 88] width 5 height 4
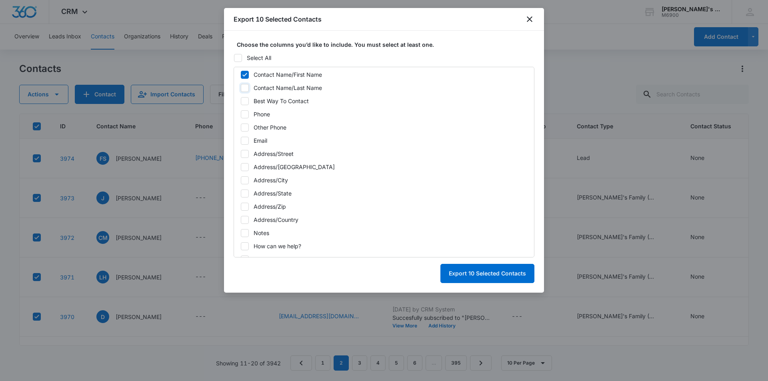
click at [241, 88] on input "Contact Name/Last Name" at bounding box center [240, 88] width 0 height 0
checkbox input "true"
click at [243, 140] on icon at bounding box center [244, 140] width 7 height 7
click at [241, 140] on input "Email" at bounding box center [240, 140] width 0 height 0
checkbox input "true"
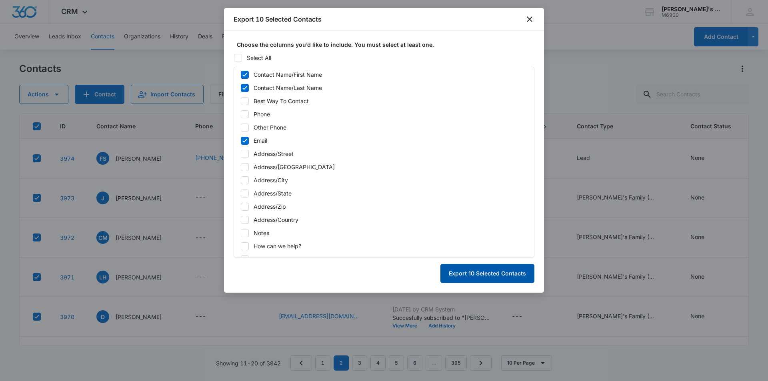
drag, startPoint x: 495, startPoint y: 276, endPoint x: 437, endPoint y: 257, distance: 61.8
click at [495, 276] on button "Export 10 Selected Contacts" at bounding box center [487, 273] width 94 height 19
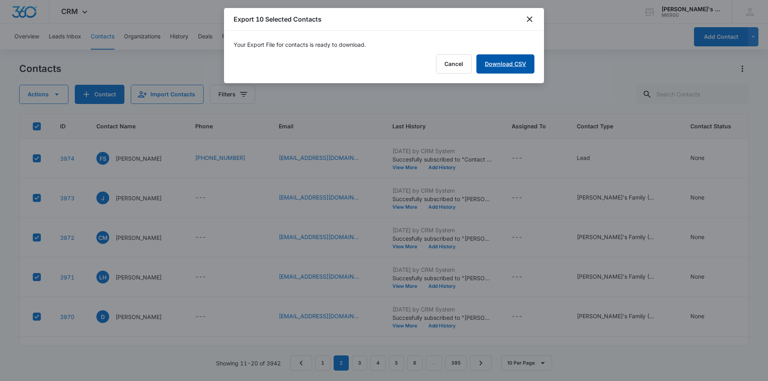
click at [491, 63] on link "Download CSV" at bounding box center [505, 63] width 58 height 19
click at [513, 66] on button "Finish" at bounding box center [518, 63] width 34 height 19
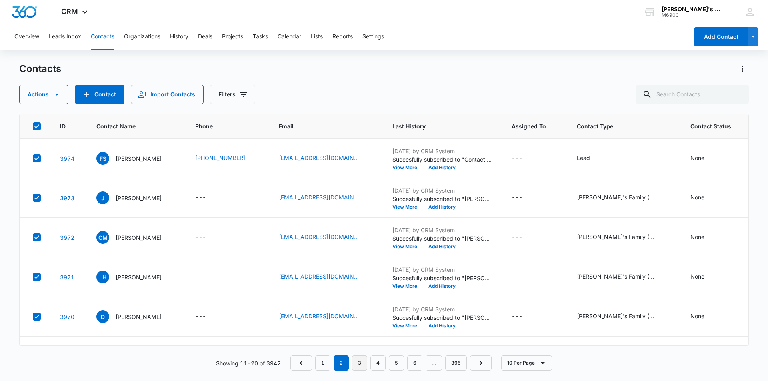
click at [362, 363] on link "3" at bounding box center [359, 362] width 15 height 15
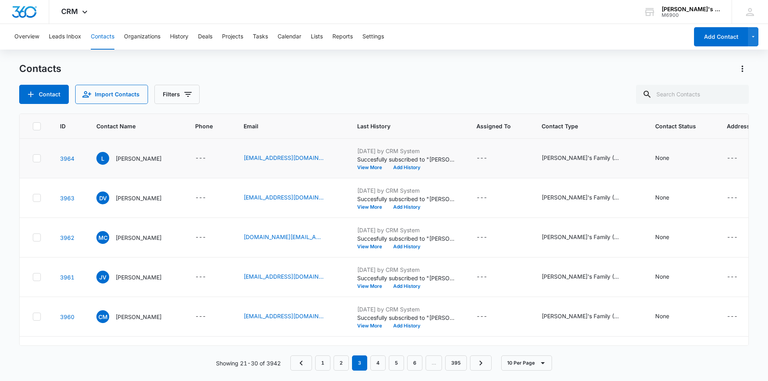
click at [37, 160] on icon at bounding box center [36, 158] width 7 height 7
click at [33, 159] on input "checkbox" at bounding box center [32, 158] width 0 height 0
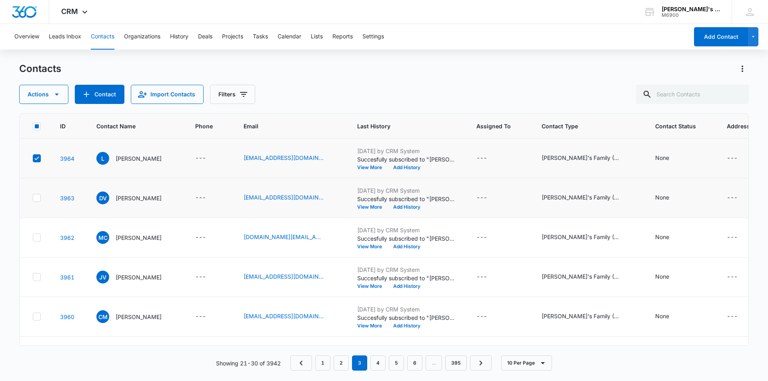
click at [38, 199] on icon at bounding box center [36, 197] width 7 height 7
click at [33, 198] on input "checkbox" at bounding box center [32, 198] width 0 height 0
click at [34, 239] on icon at bounding box center [36, 237] width 7 height 7
click at [33, 238] on input "checkbox" at bounding box center [32, 237] width 0 height 0
click at [40, 98] on button "Actions" at bounding box center [43, 94] width 49 height 19
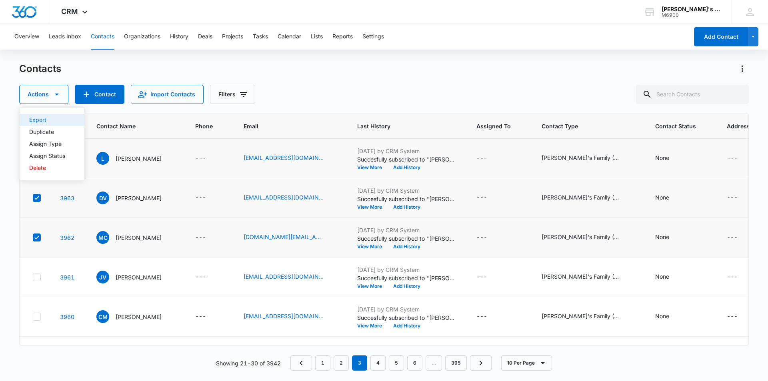
click at [42, 120] on div "Export" at bounding box center [47, 120] width 36 height 6
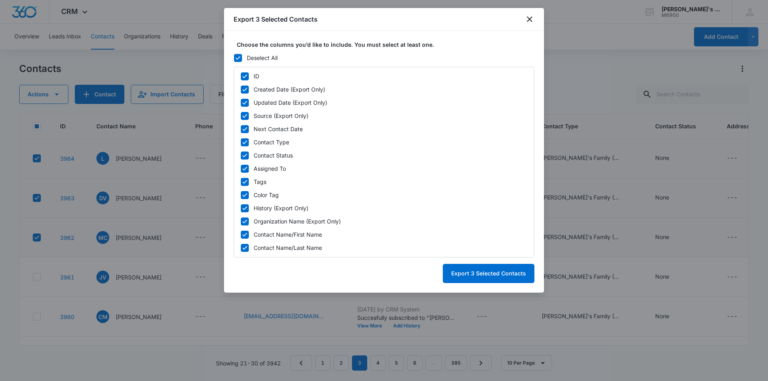
click at [240, 57] on icon at bounding box center [237, 57] width 7 height 7
click at [234, 58] on input "Deselect All" at bounding box center [233, 58] width 0 height 0
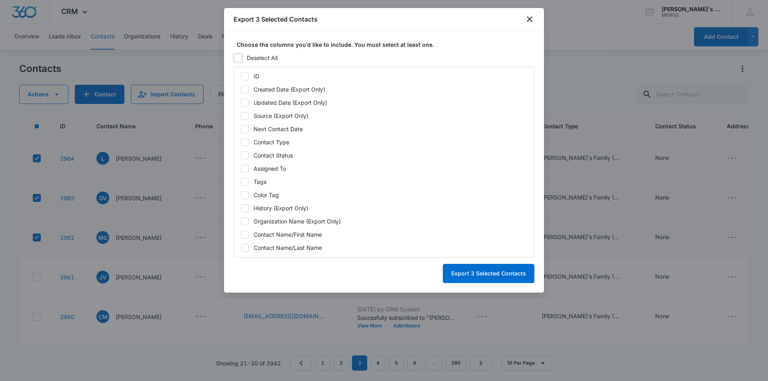
checkbox input "false"
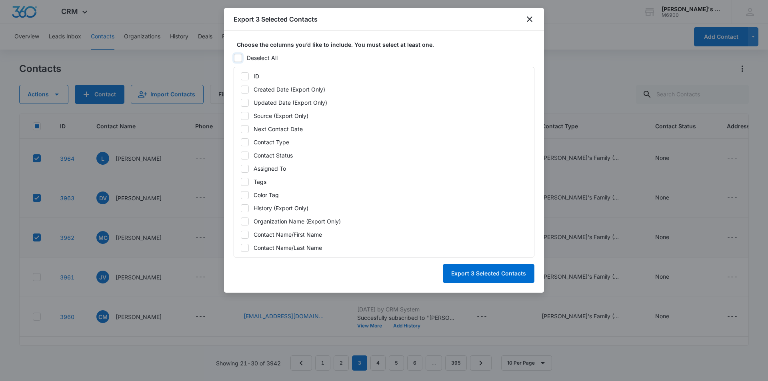
checkbox input "false"
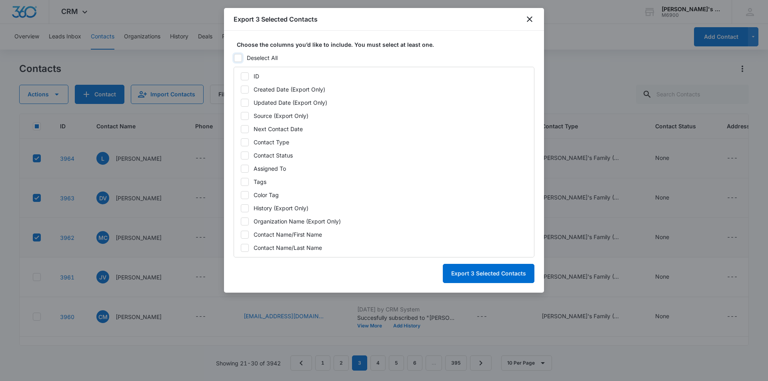
checkbox input "false"
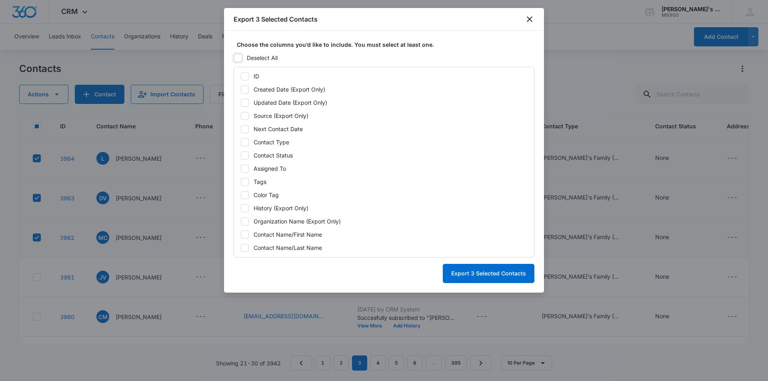
checkbox input "false"
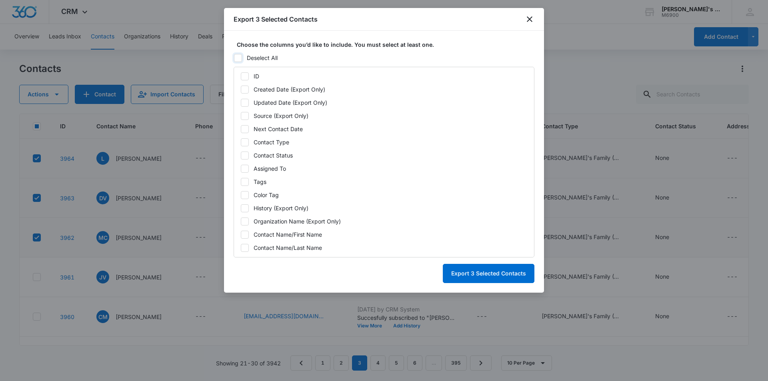
checkbox input "false"
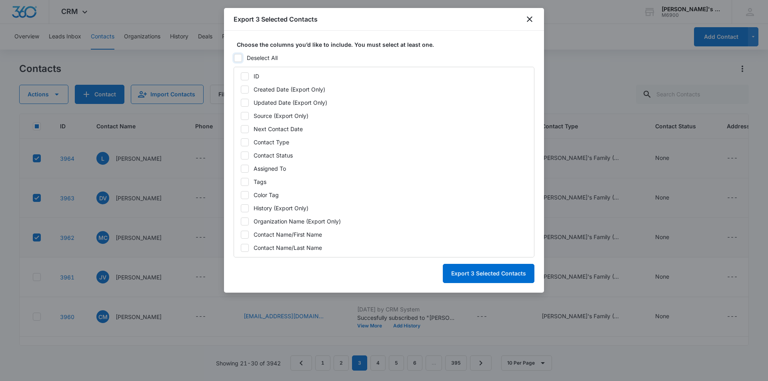
checkbox input "false"
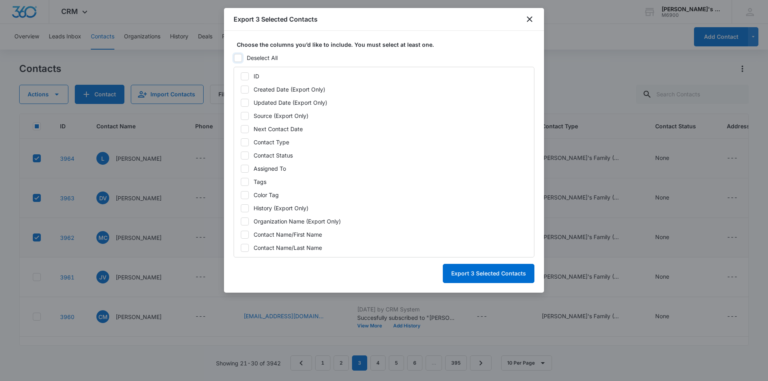
checkbox input "false"
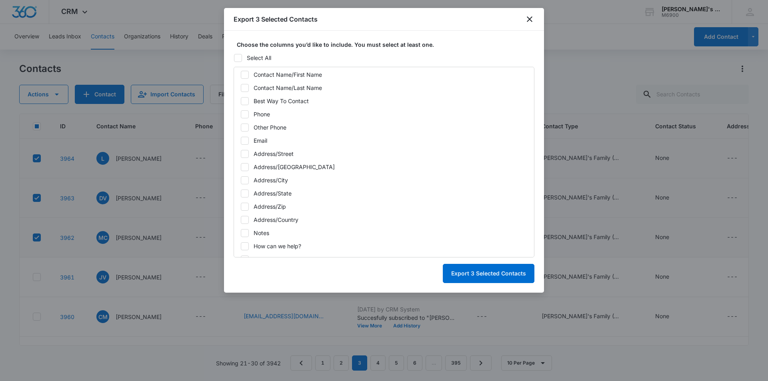
click at [245, 142] on icon at bounding box center [244, 140] width 7 height 7
click at [241, 141] on input "Email" at bounding box center [240, 140] width 0 height 0
checkbox input "true"
click at [248, 88] on div at bounding box center [245, 88] width 8 height 8
click at [241, 88] on input "Contact Name/Last Name" at bounding box center [240, 88] width 0 height 0
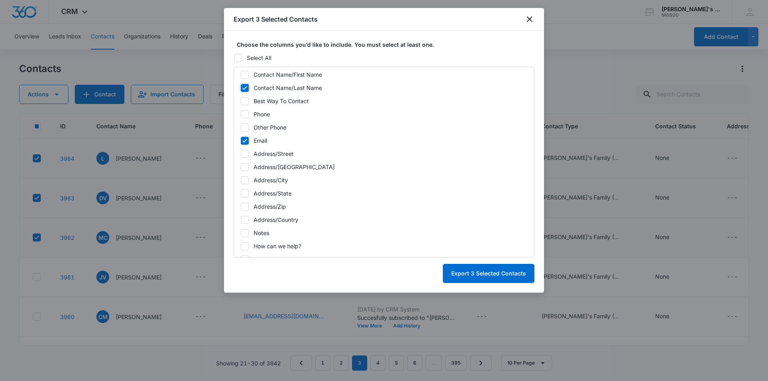
checkbox input "true"
drag, startPoint x: 248, startPoint y: 73, endPoint x: 279, endPoint y: 123, distance: 58.6
click at [248, 73] on div at bounding box center [245, 75] width 8 height 8
click at [241, 74] on input "Contact Name/First Name" at bounding box center [240, 74] width 0 height 0
checkbox input "true"
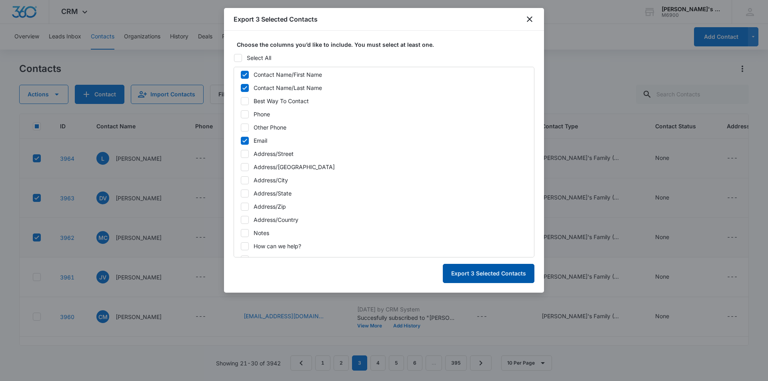
click at [493, 276] on button "Export 3 Selected Contacts" at bounding box center [489, 273] width 92 height 19
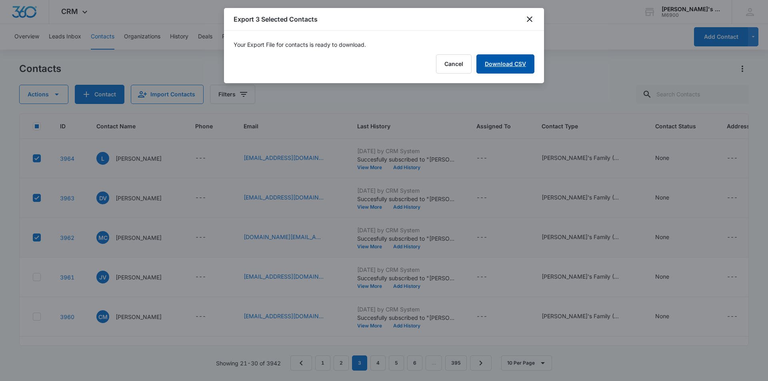
click at [532, 59] on link "Download CSV" at bounding box center [505, 63] width 58 height 19
click at [514, 64] on button "Finish" at bounding box center [518, 63] width 34 height 19
